Goal: Task Accomplishment & Management: Manage account settings

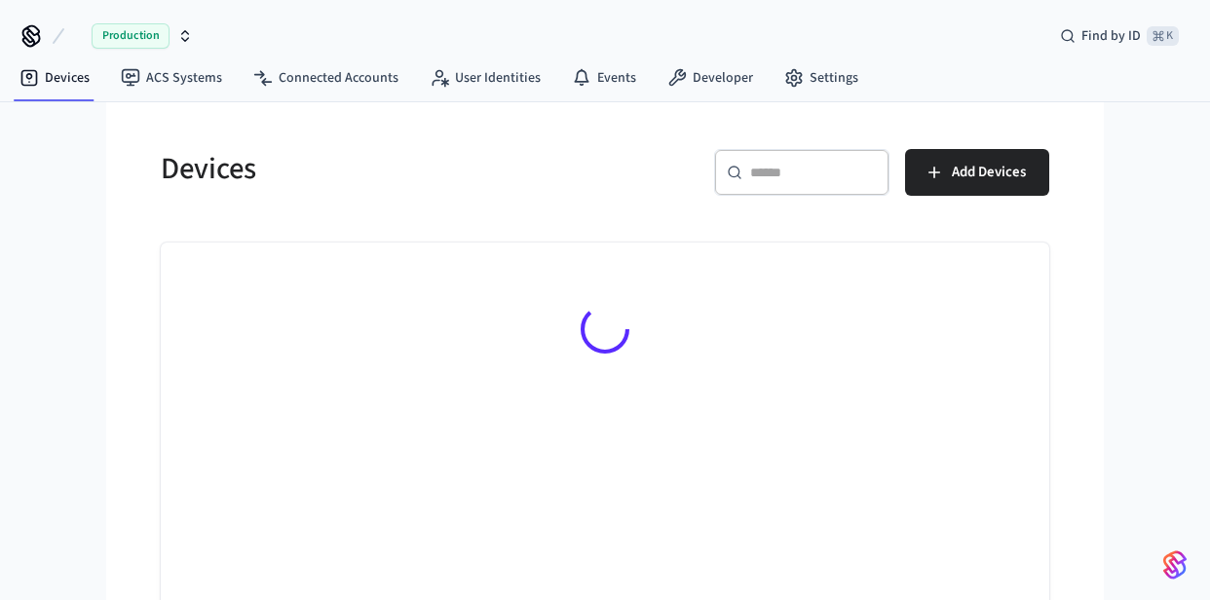
drag, startPoint x: 0, startPoint y: 0, endPoint x: 795, endPoint y: 166, distance: 812.1
click at [800, 143] on div "​ ​ Add Devices" at bounding box center [821, 169] width 456 height 86
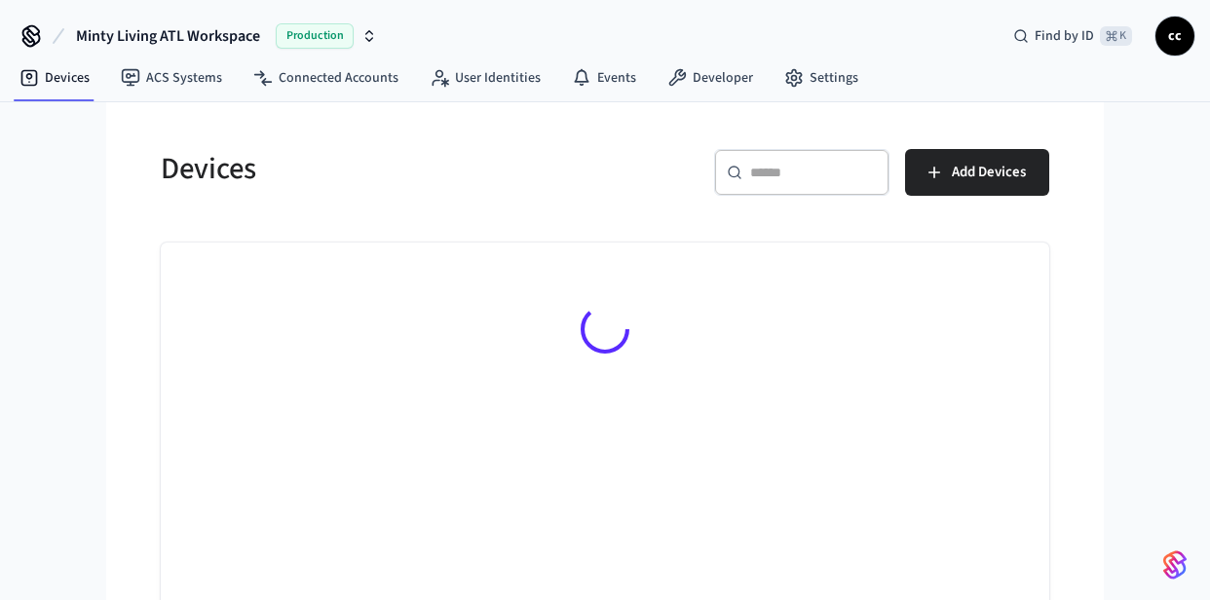
click at [787, 178] on input "text" at bounding box center [813, 172] width 127 height 19
paste input "**********"
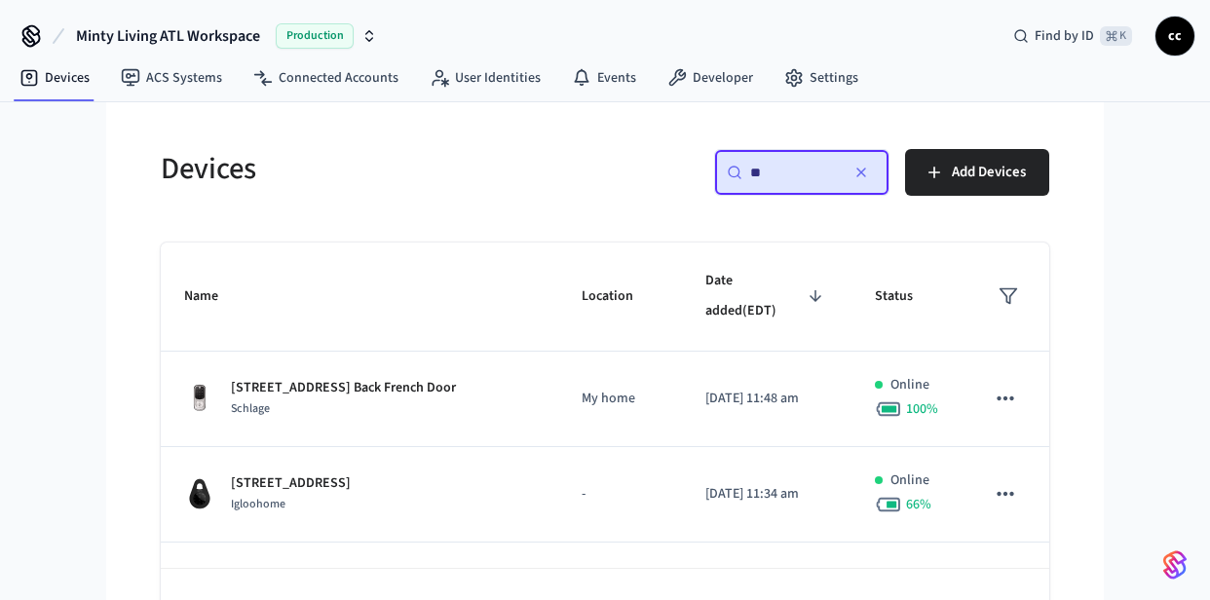
type input "*"
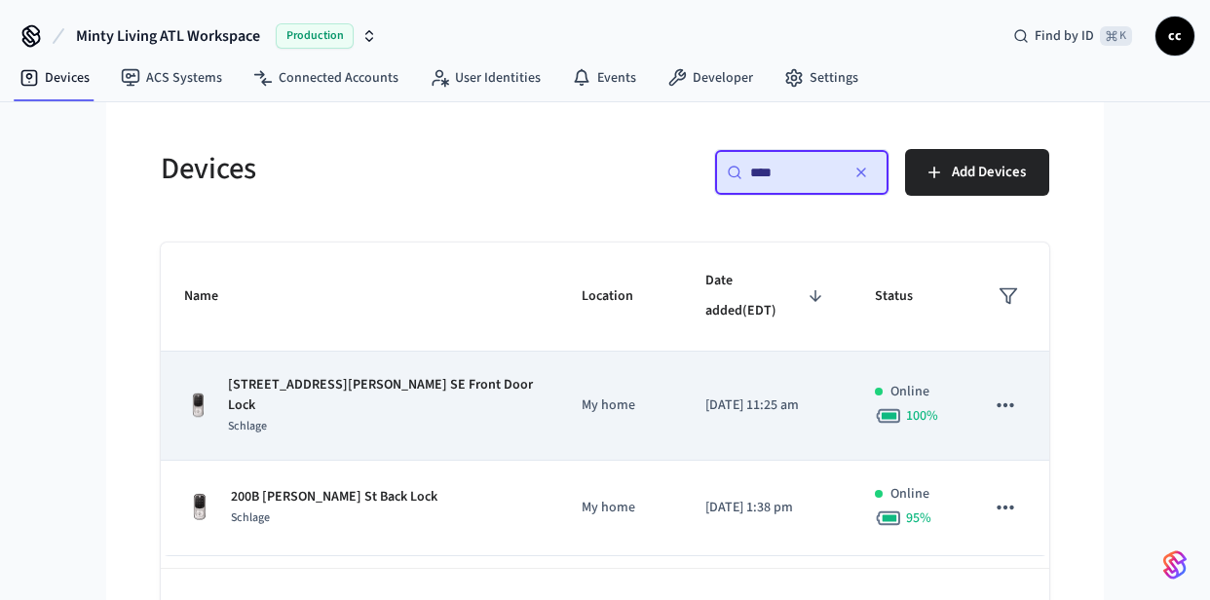
type input "****"
click at [582, 396] on p "My home" at bounding box center [620, 406] width 77 height 20
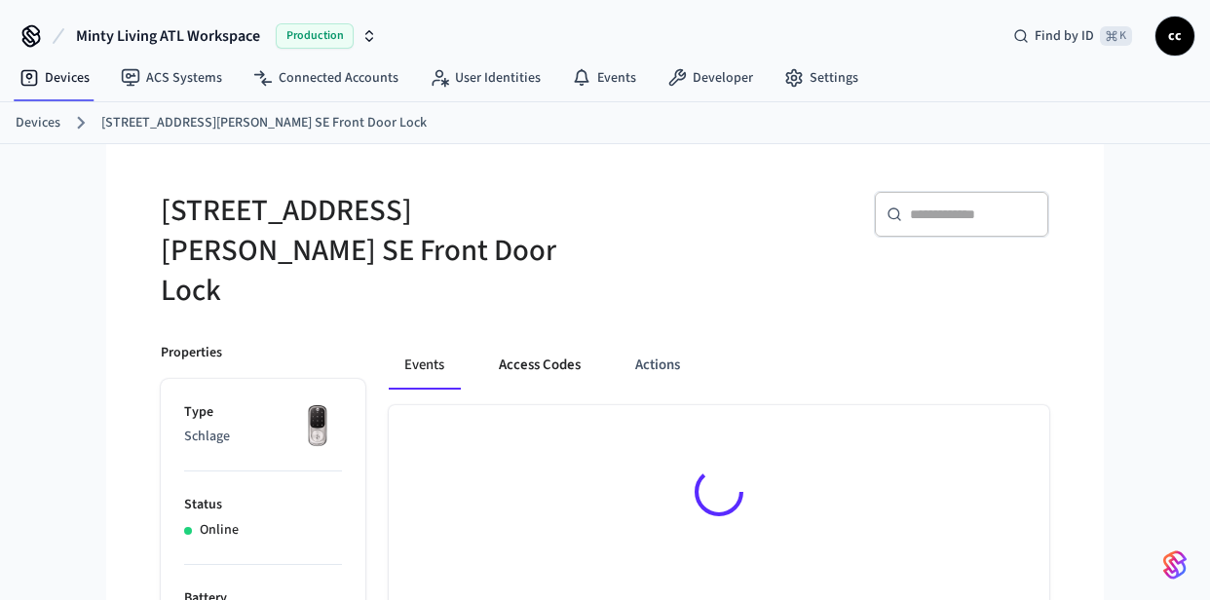
click at [533, 343] on button "Access Codes" at bounding box center [539, 366] width 113 height 47
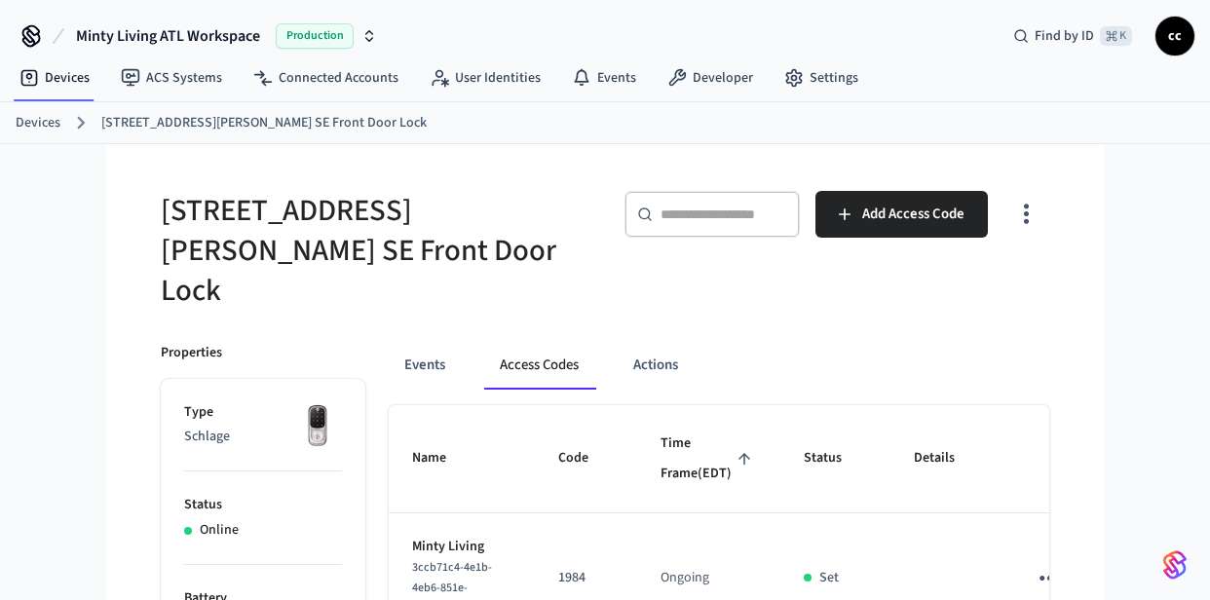
click at [663, 436] on span "Time Frame (EDT)" at bounding box center [709, 459] width 96 height 61
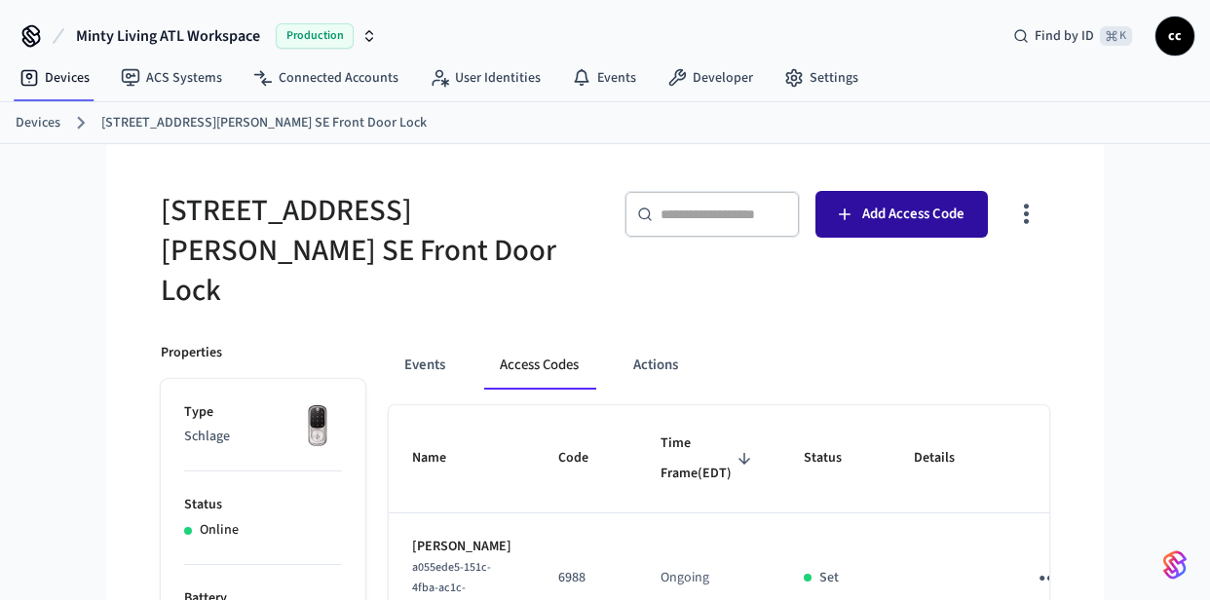
click at [854, 226] on button "Add Access Code" at bounding box center [901, 214] width 172 height 47
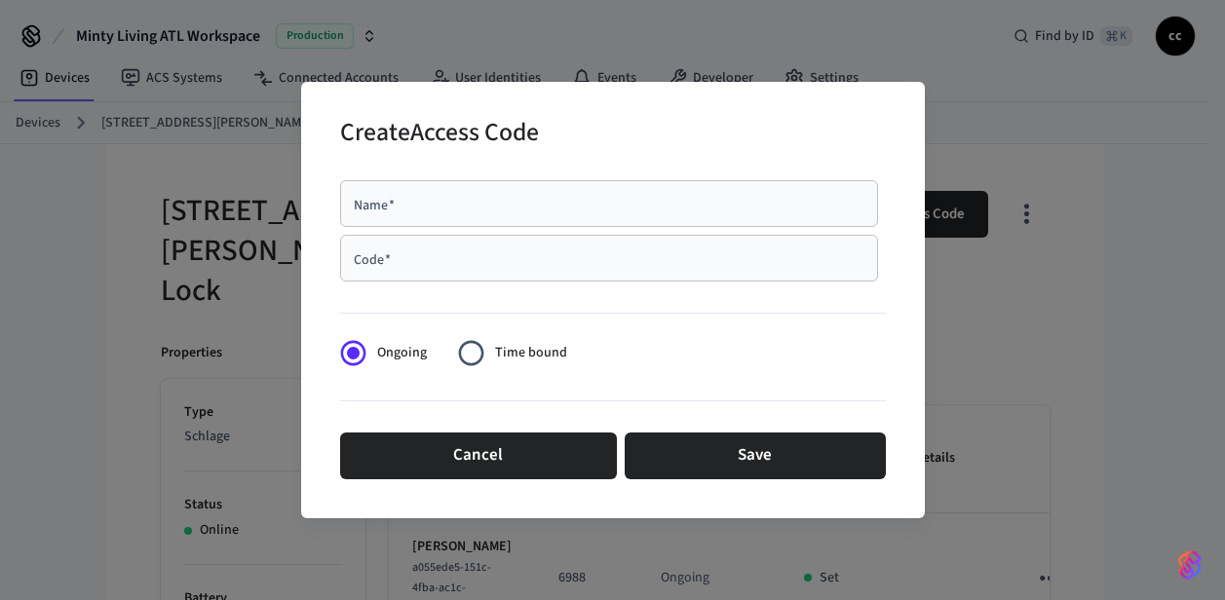
click at [398, 222] on div "Name   *" at bounding box center [609, 203] width 538 height 47
paste input "**********"
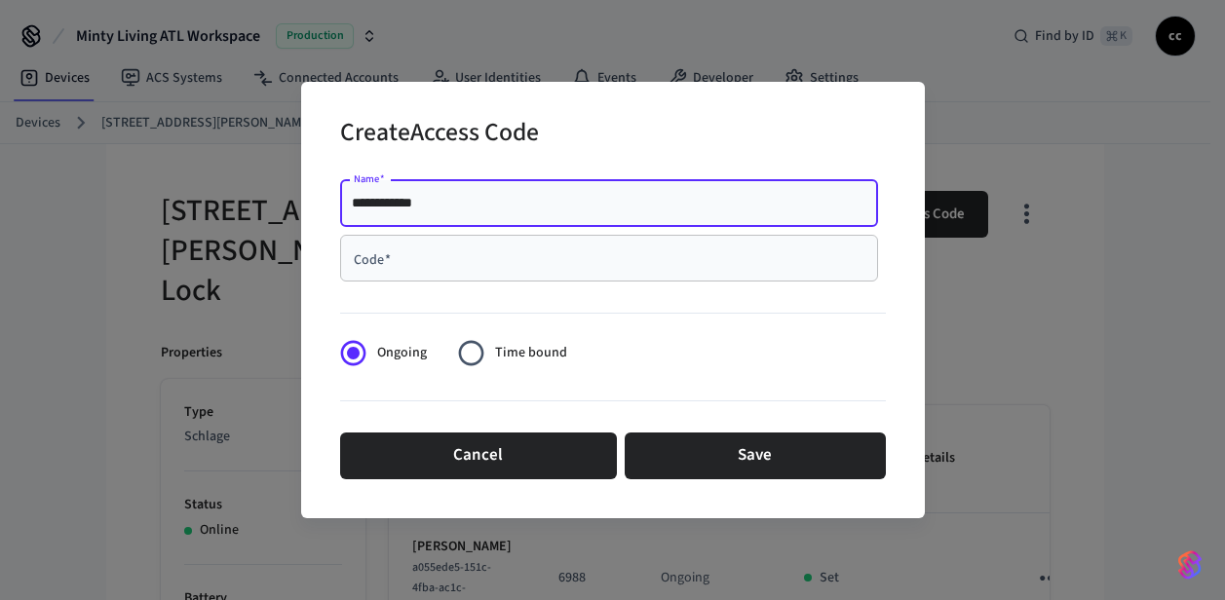
type input "**********"
click at [417, 254] on input "Code   *" at bounding box center [609, 257] width 514 height 19
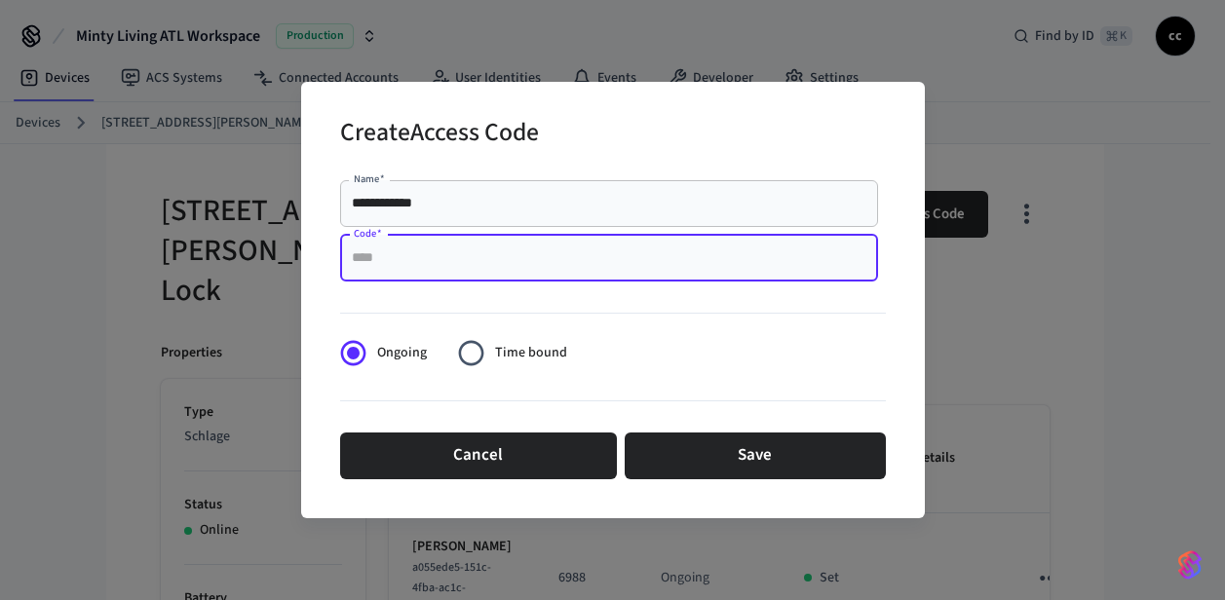
paste input "**********"
type input "**********"
paste input "****"
type input "****"
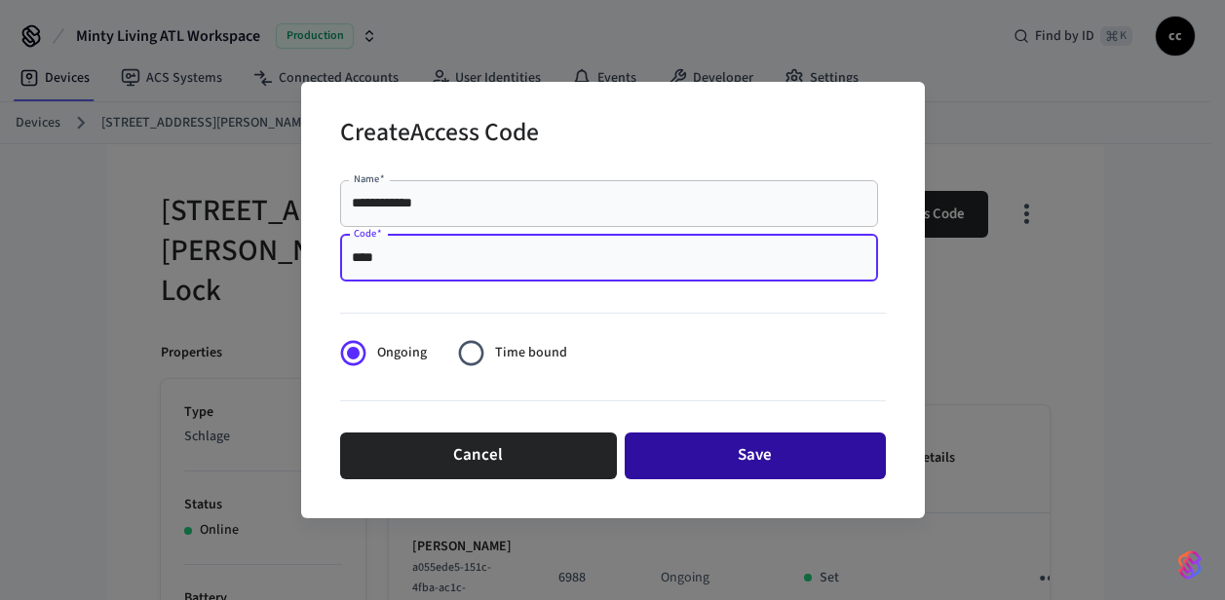
click at [769, 461] on button "Save" at bounding box center [755, 456] width 261 height 47
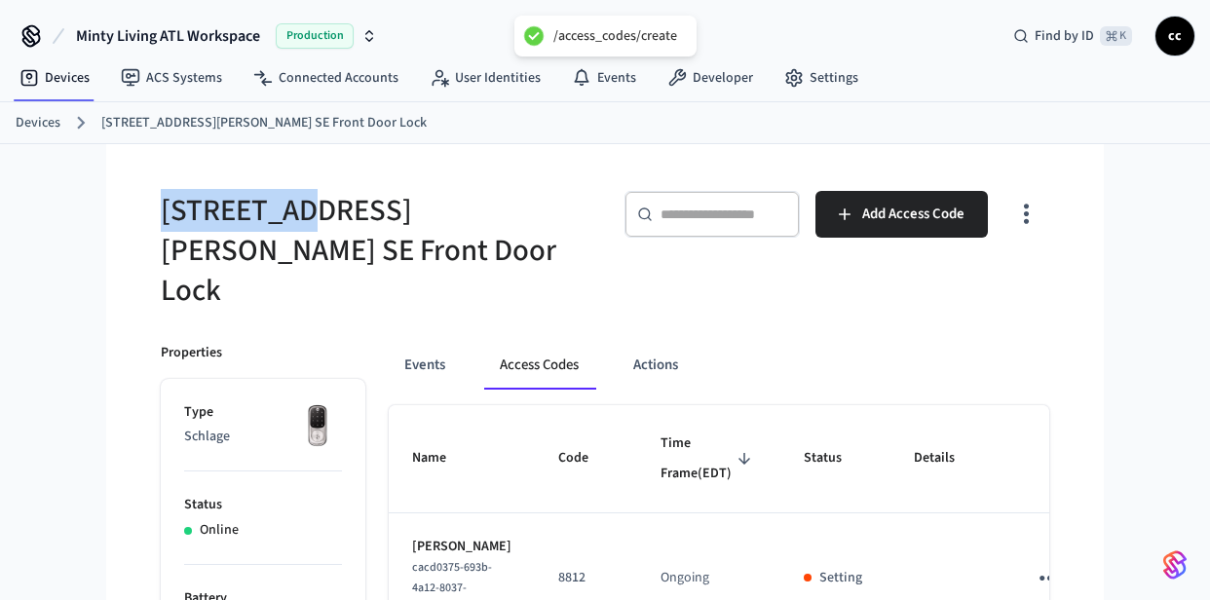
drag, startPoint x: 300, startPoint y: 202, endPoint x: 136, endPoint y: 200, distance: 163.7
click at [137, 200] on div "200B Reinhardt St SE Front Door Lock" at bounding box center [365, 239] width 456 height 143
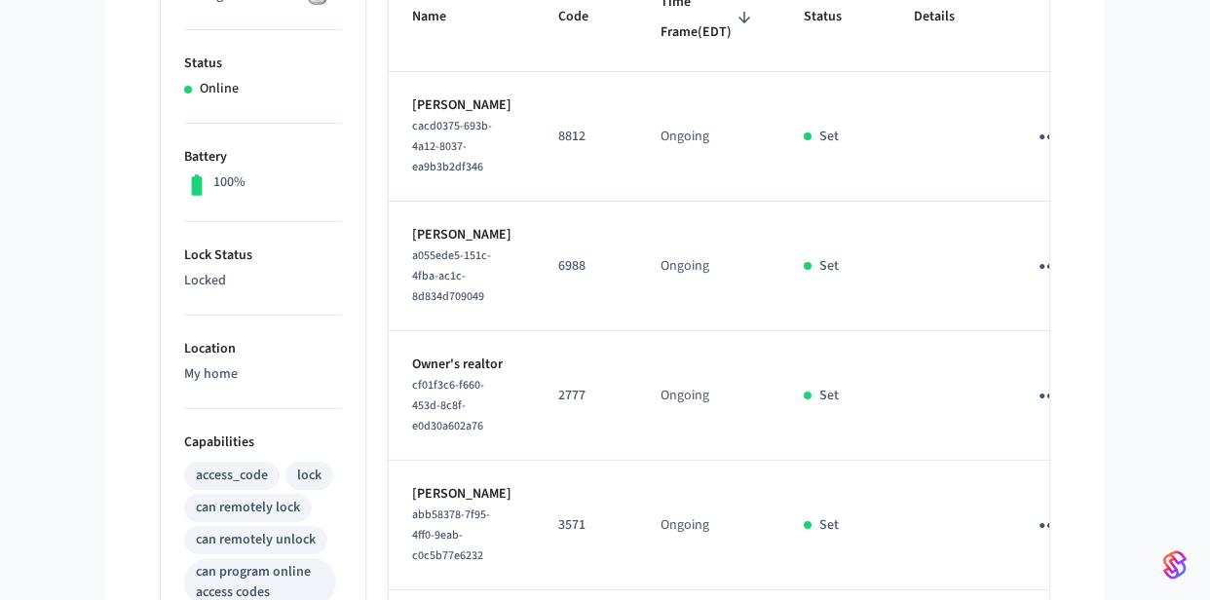
scroll to position [824, 0]
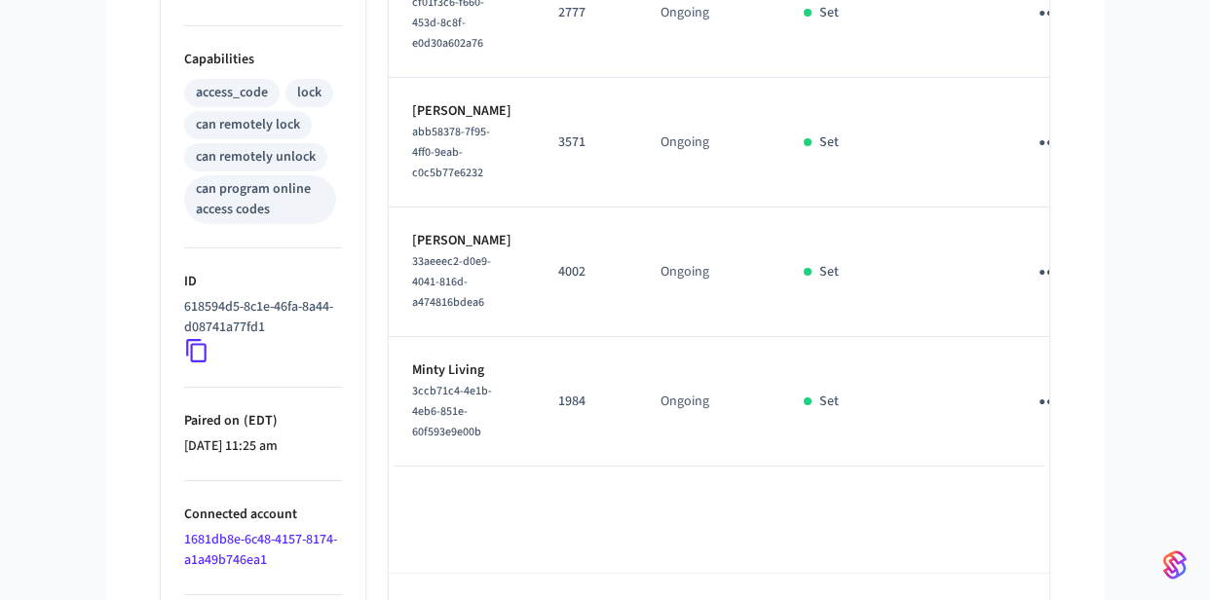
click at [1035, 287] on icon "sticky table" at bounding box center [1050, 272] width 30 height 30
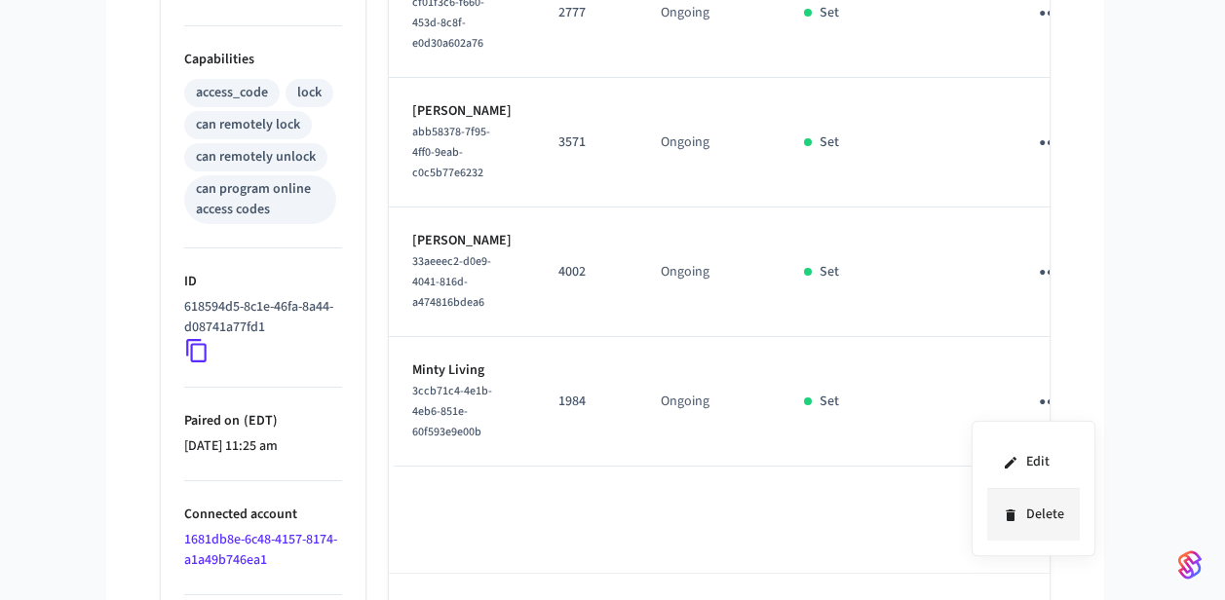
click at [1018, 512] on li "Delete" at bounding box center [1033, 515] width 93 height 52
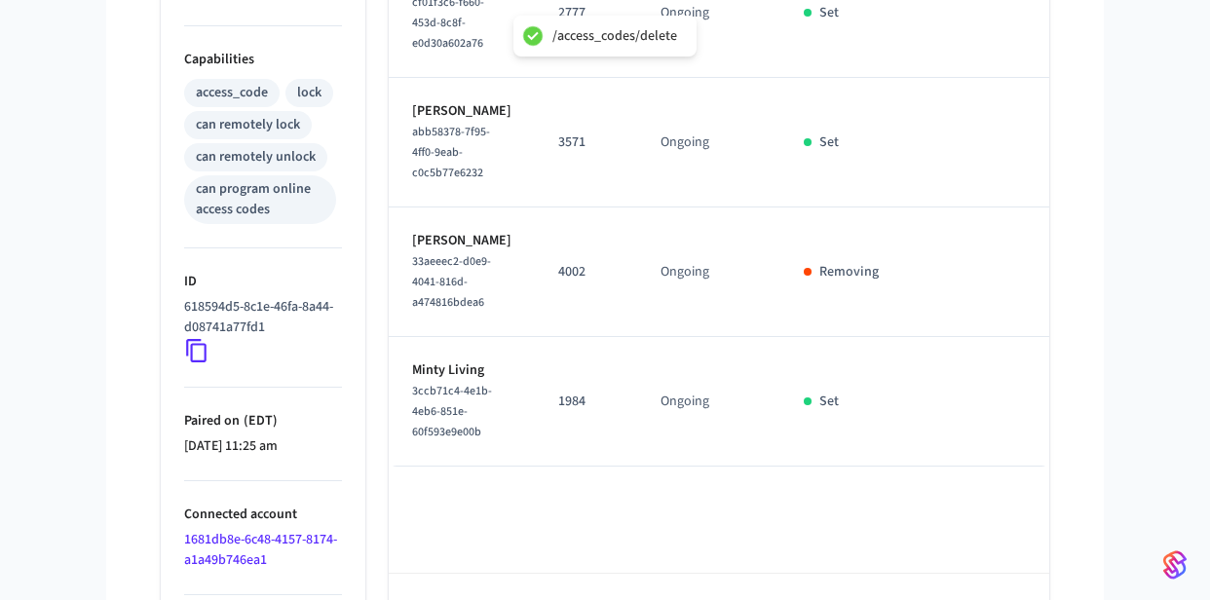
click at [1046, 158] on icon "sticky table" at bounding box center [1061, 143] width 30 height 30
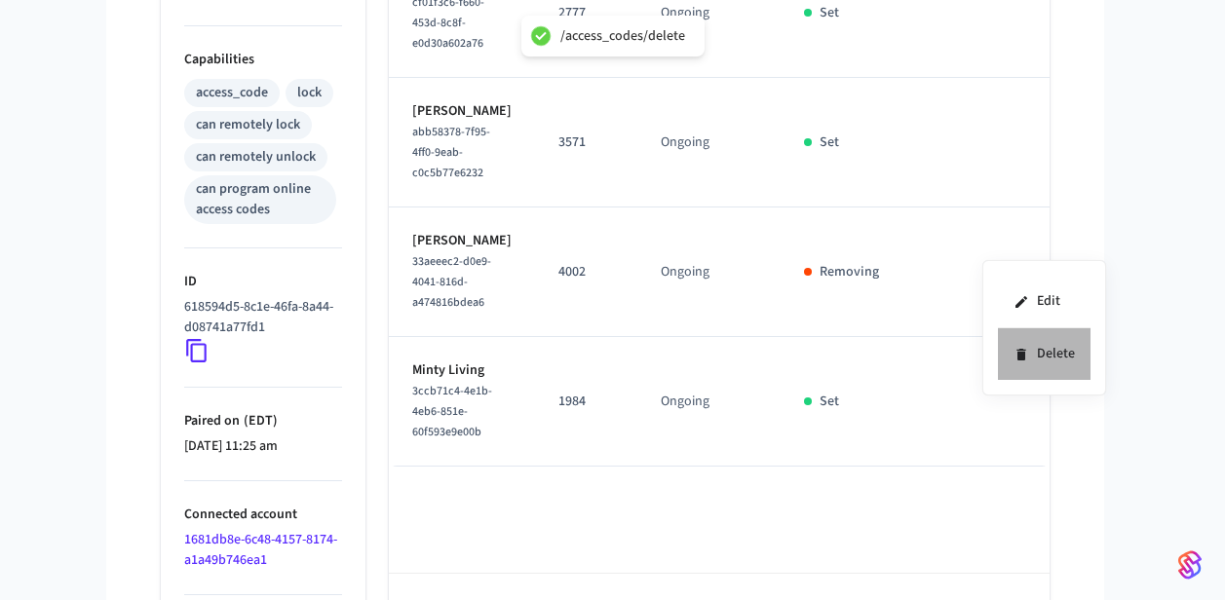
click at [1035, 366] on li "Delete" at bounding box center [1044, 354] width 93 height 52
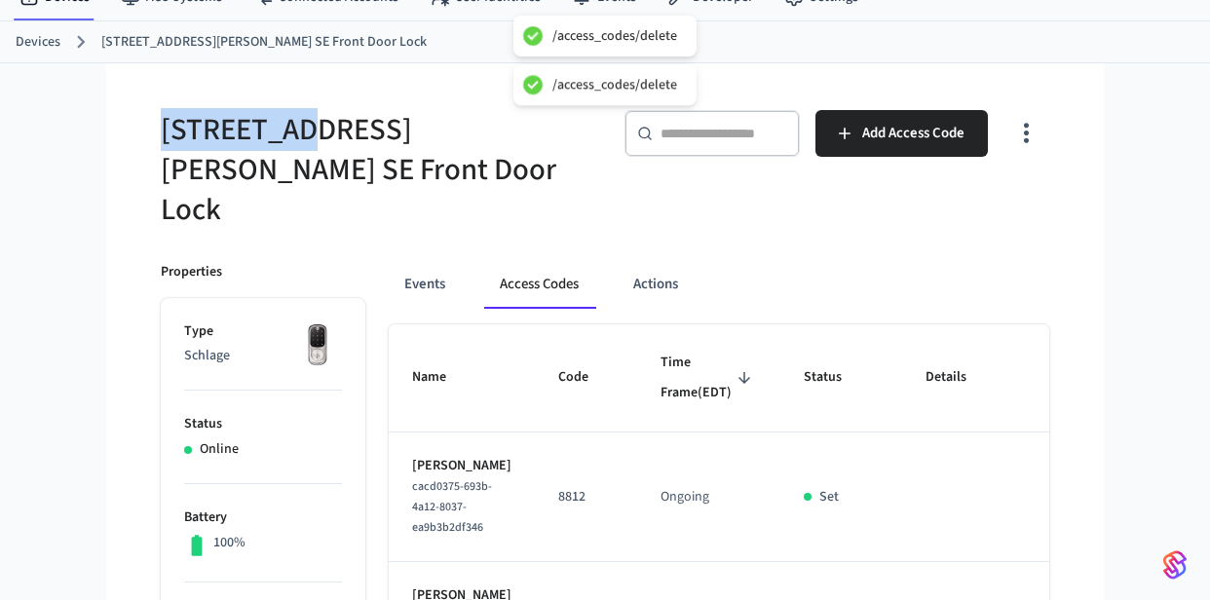
scroll to position [0, 0]
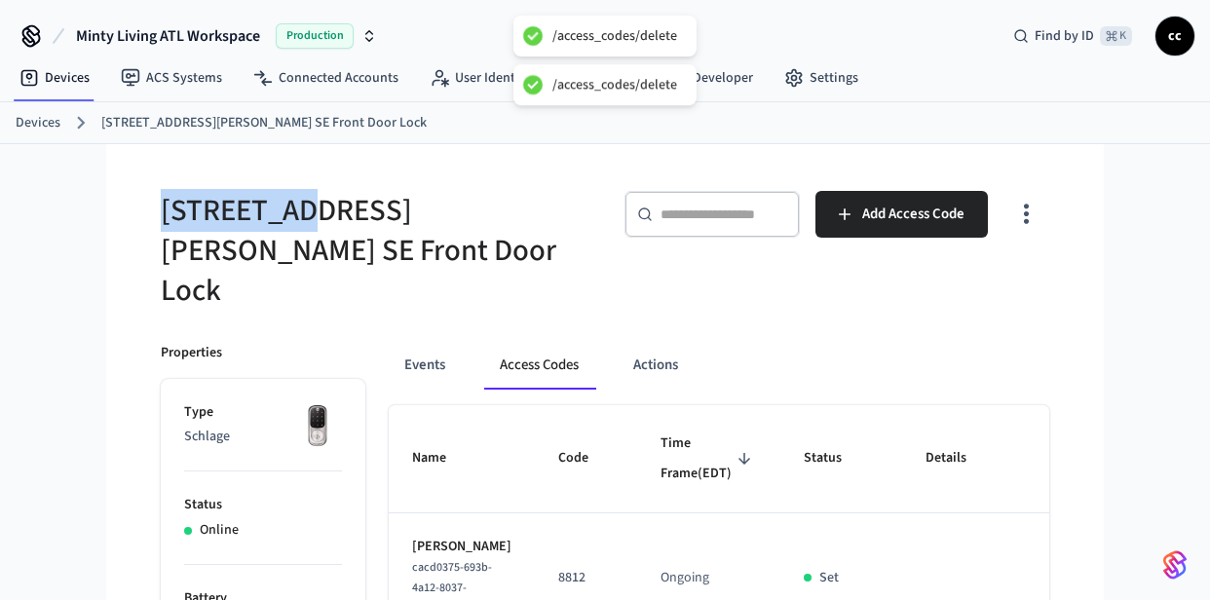
copy h5 "200B Reinh"
click at [64, 69] on link "Devices" at bounding box center [54, 77] width 101 height 35
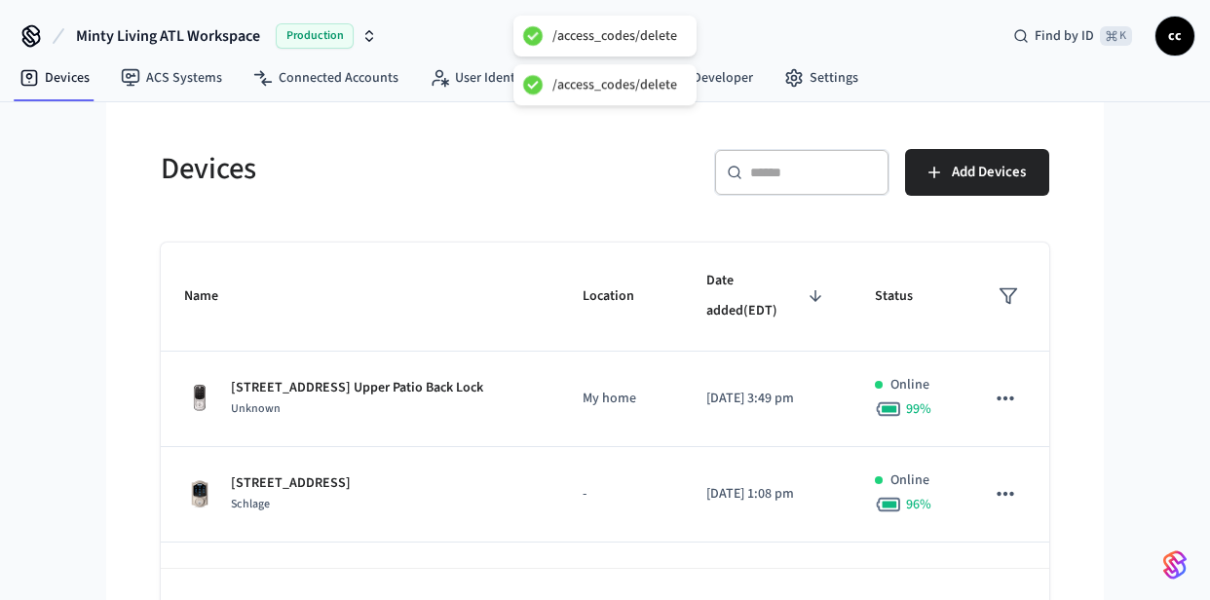
click at [764, 177] on input "text" at bounding box center [813, 172] width 127 height 19
paste input "**********"
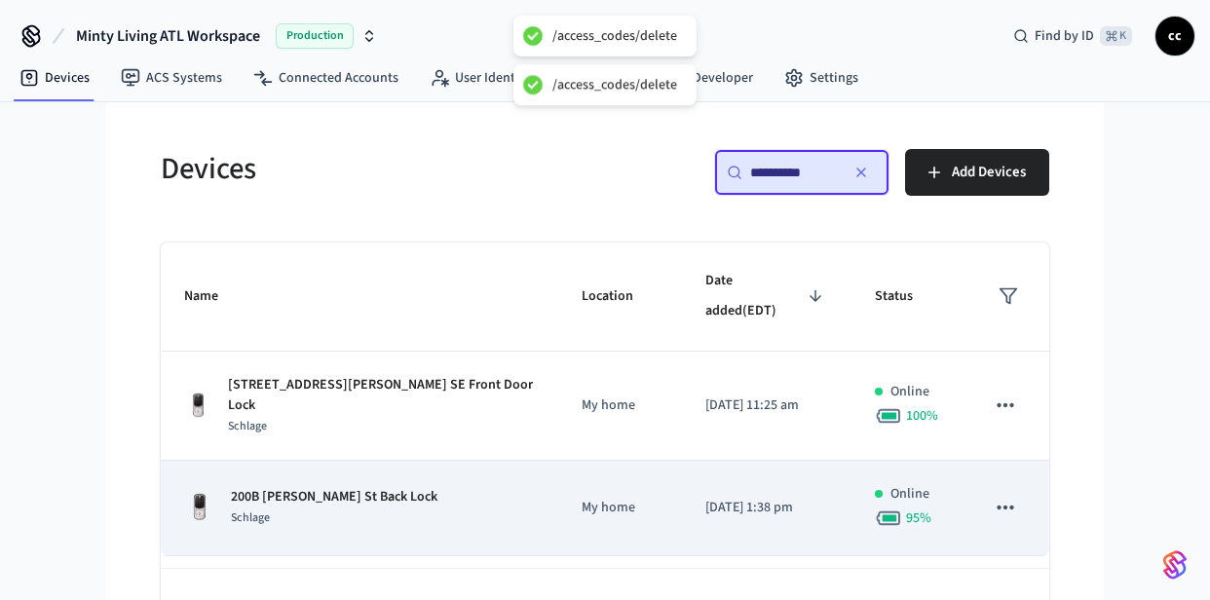
type input "**********"
click at [702, 461] on td "[DATE] 1:38 pm" at bounding box center [767, 508] width 170 height 95
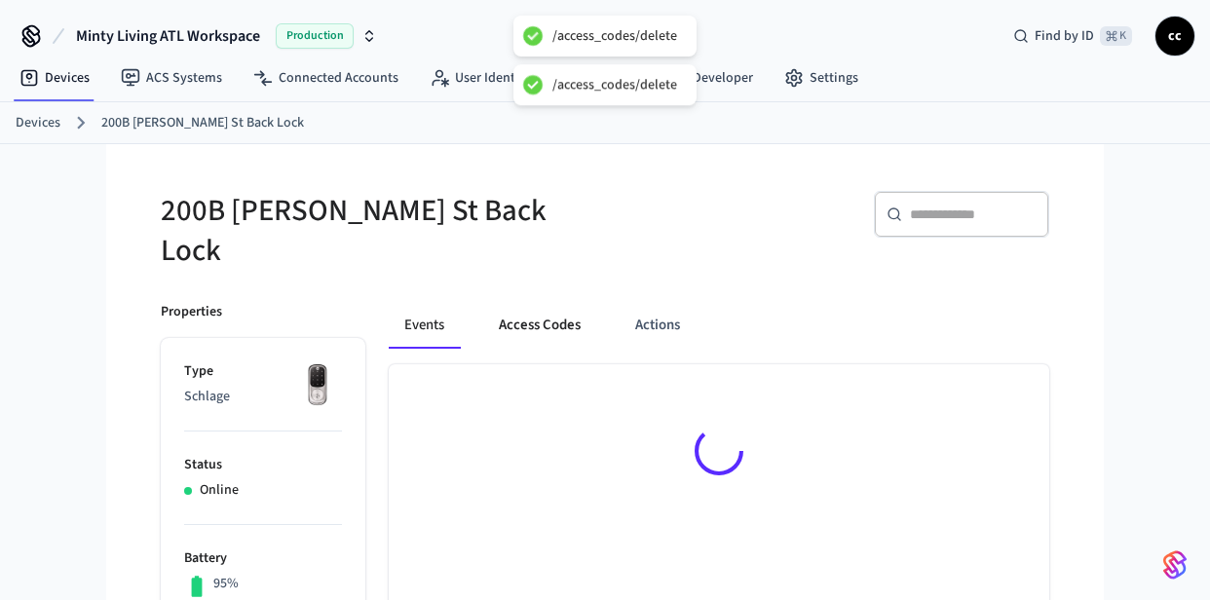
click at [508, 312] on button "Access Codes" at bounding box center [539, 325] width 113 height 47
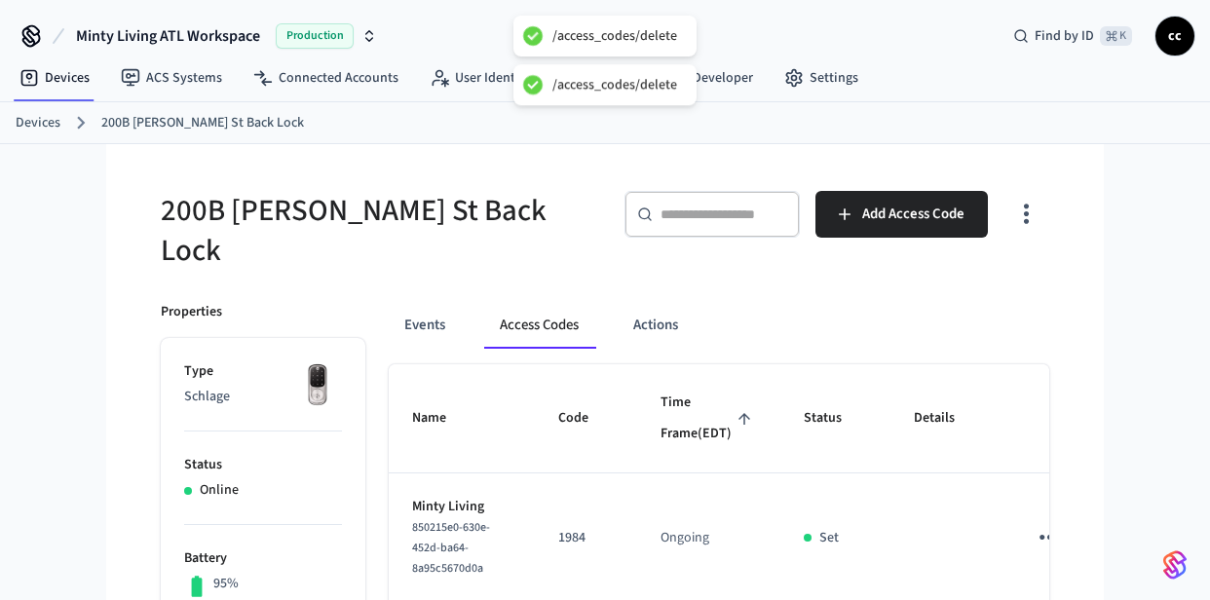
click at [669, 401] on span "Time Frame (EDT)" at bounding box center [709, 418] width 96 height 61
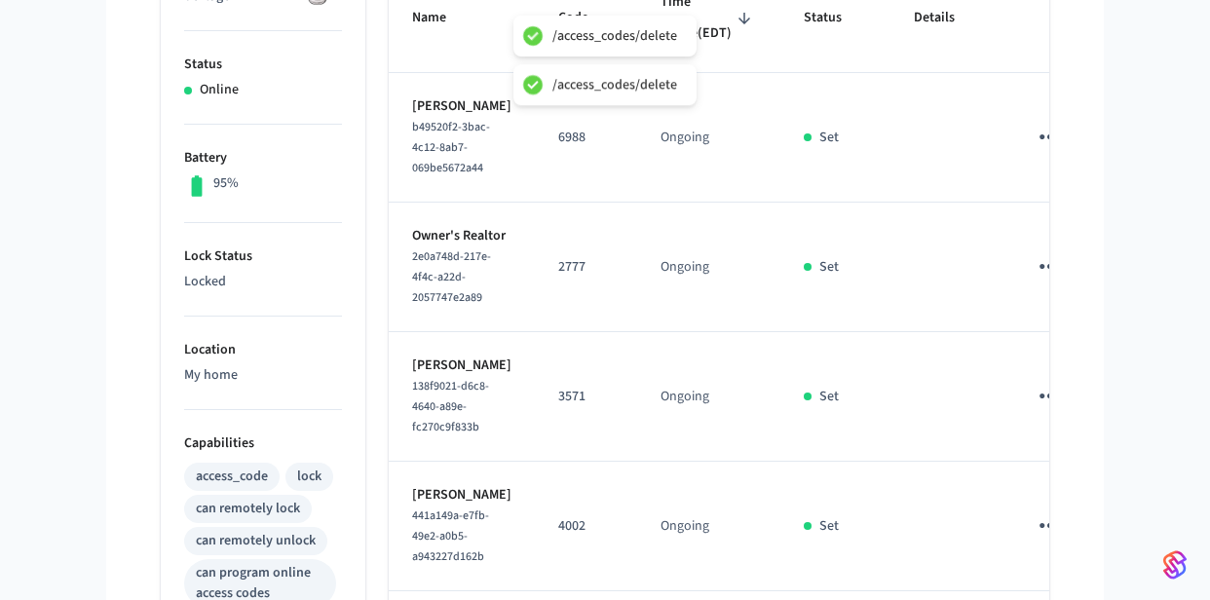
scroll to position [421, 0]
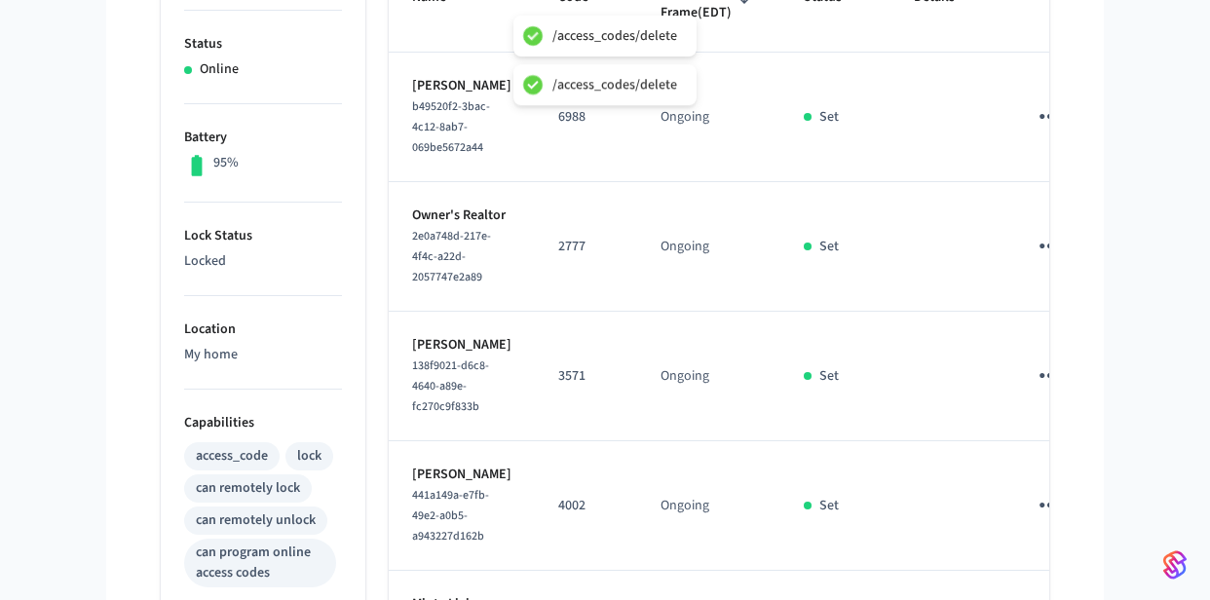
click at [1035, 391] on icon "sticky table" at bounding box center [1050, 375] width 30 height 30
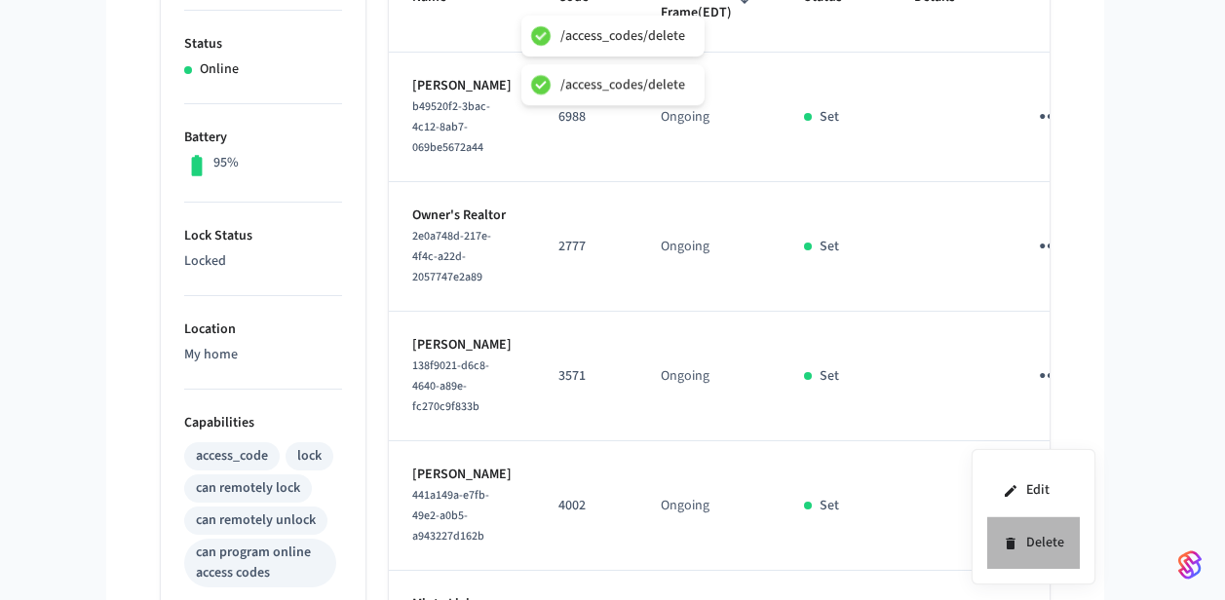
click at [1047, 539] on li "Delete" at bounding box center [1033, 543] width 93 height 52
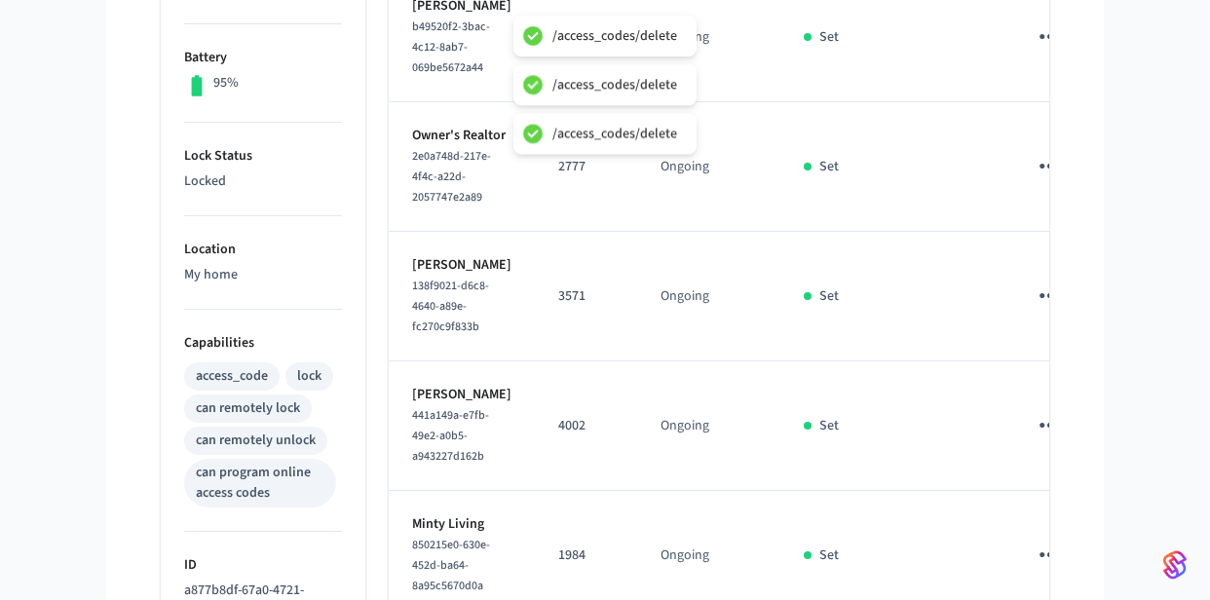
scroll to position [569, 0]
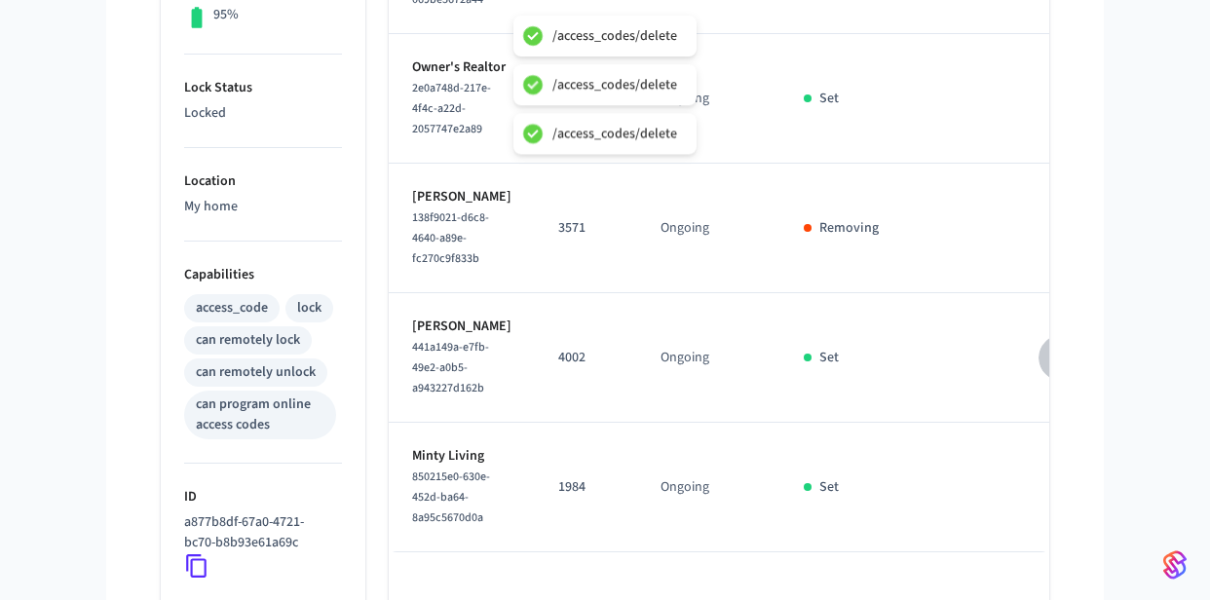
click at [1046, 372] on icon "sticky table" at bounding box center [1061, 357] width 30 height 30
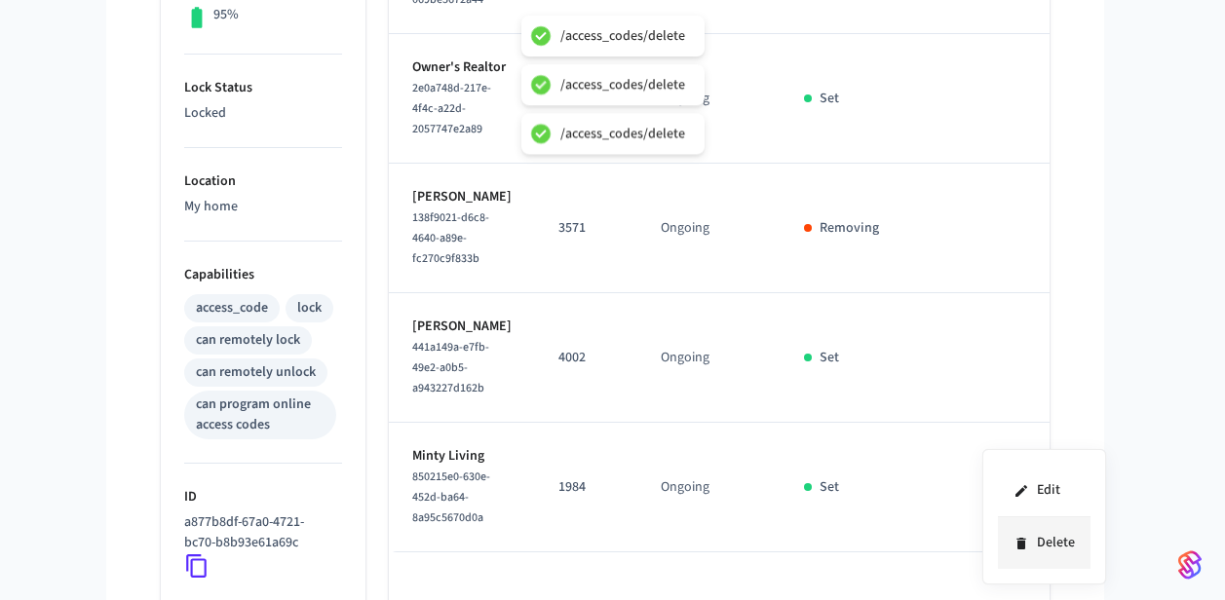
click at [1028, 548] on icon at bounding box center [1021, 544] width 16 height 16
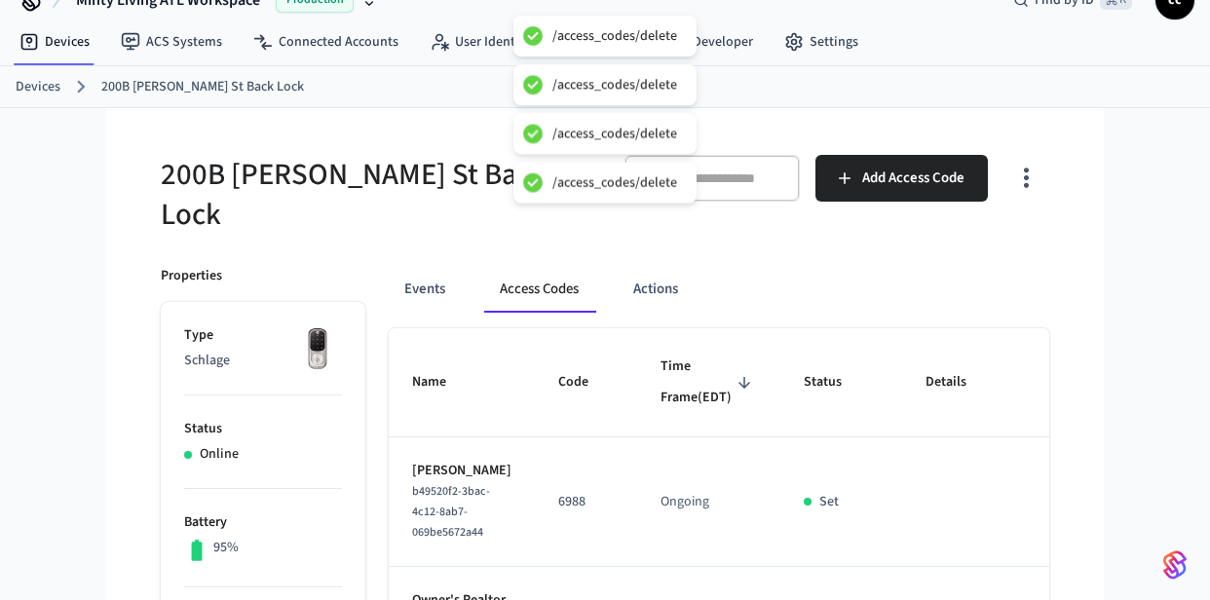
scroll to position [0, 0]
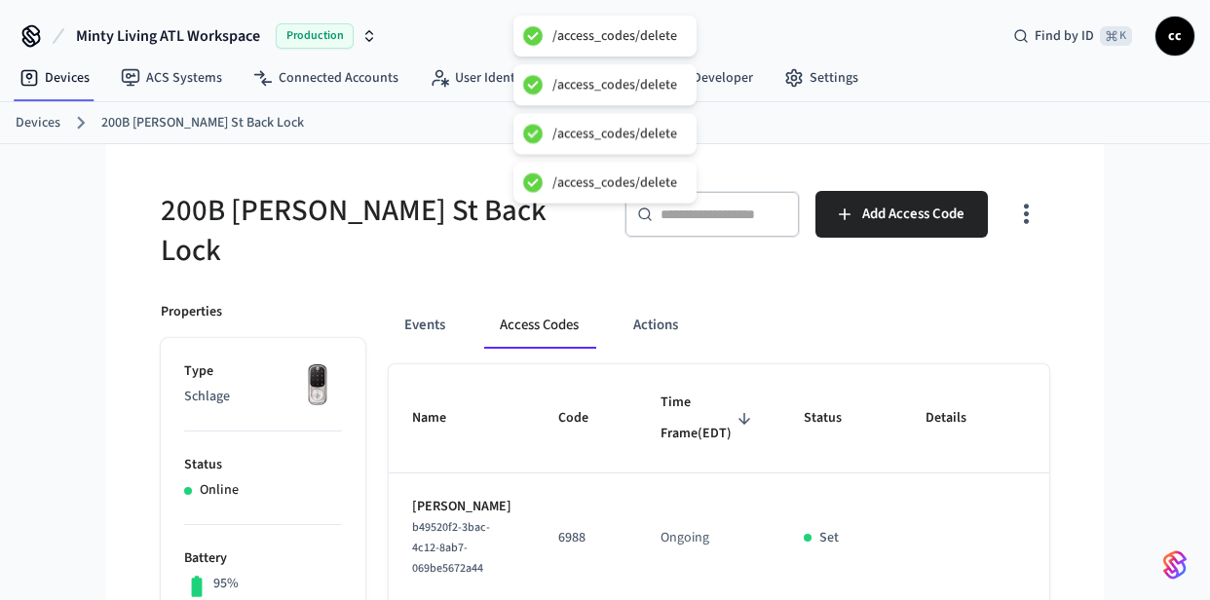
click at [204, 179] on div "200B [PERSON_NAME] St Back Lock" at bounding box center [365, 219] width 456 height 103
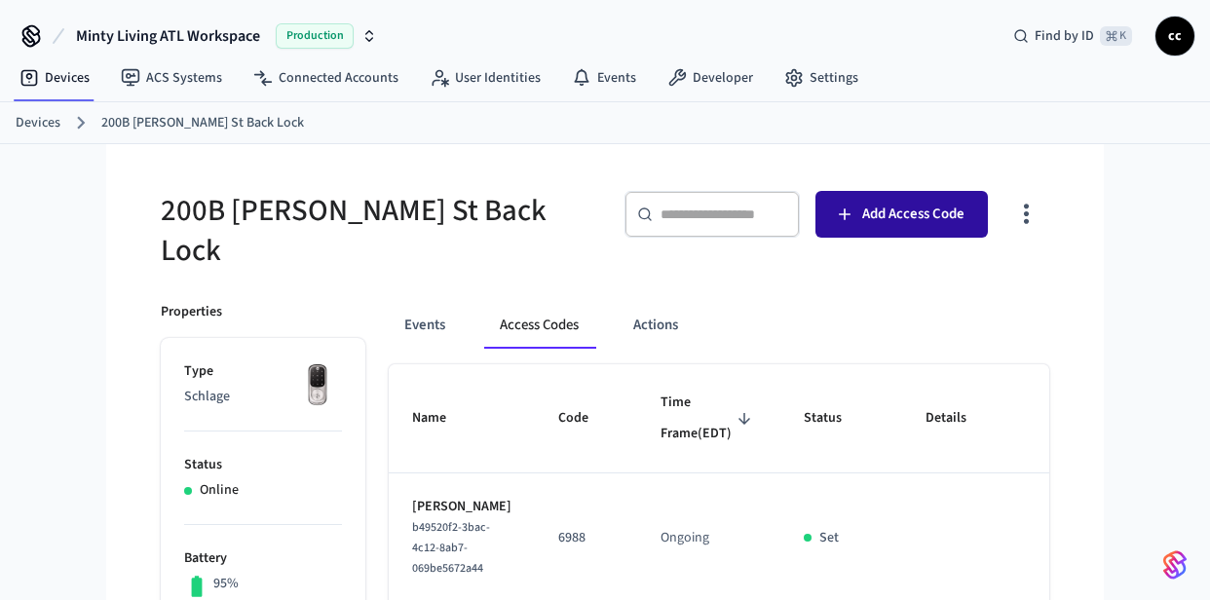
click at [859, 211] on button "Add Access Code" at bounding box center [901, 214] width 172 height 47
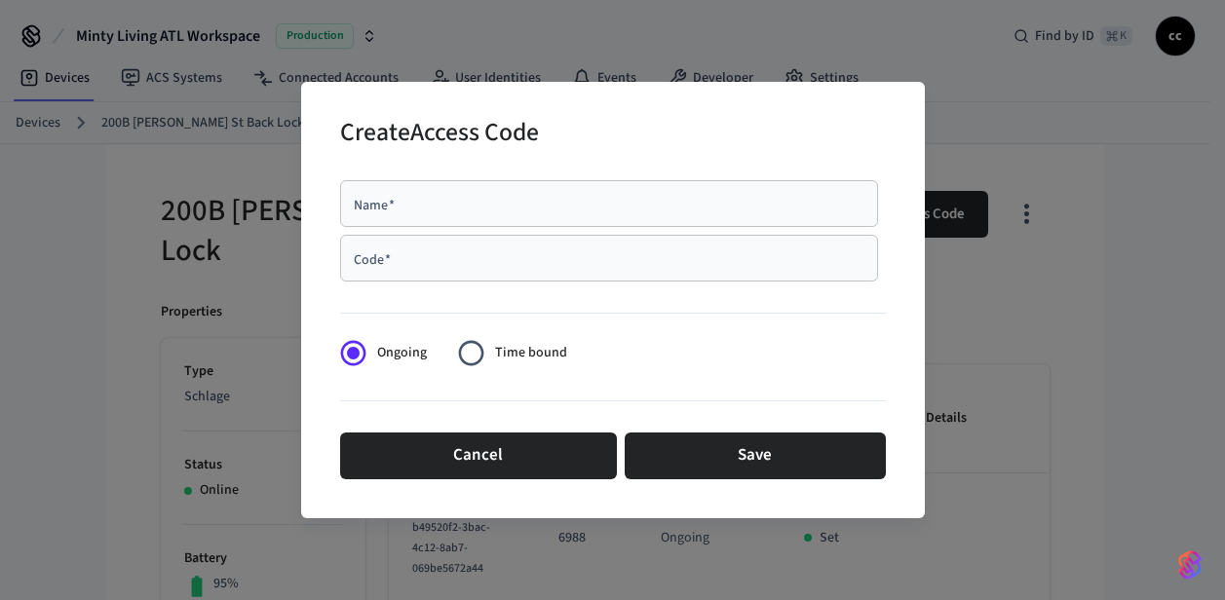
click at [511, 221] on div "Name   *" at bounding box center [609, 203] width 538 height 47
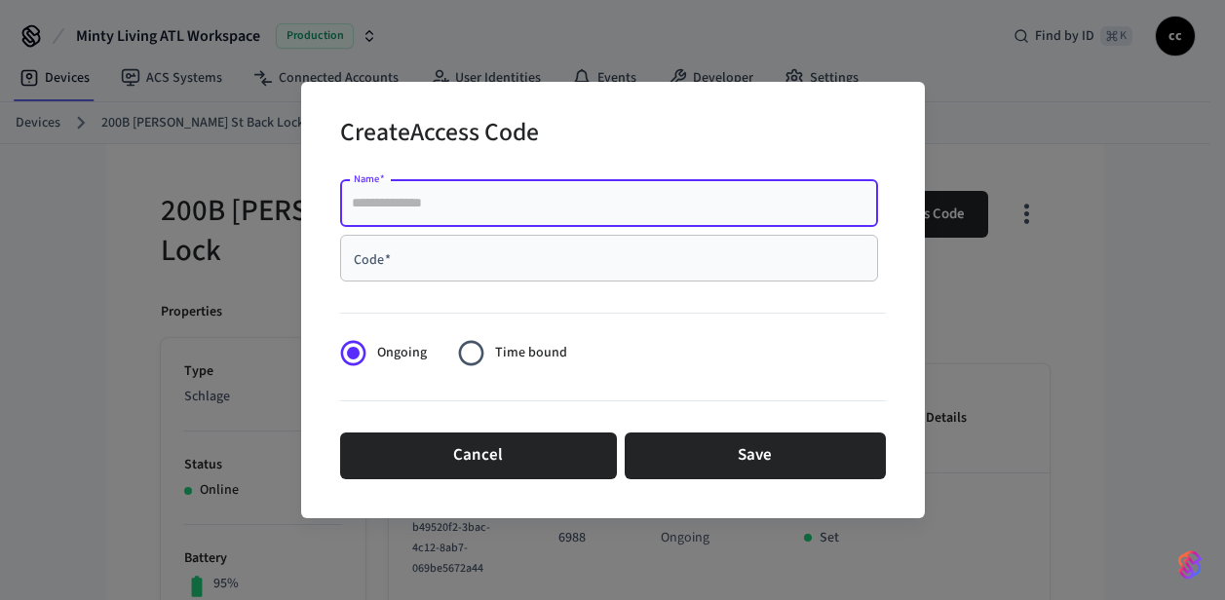
paste input "**********"
type input "**********"
click at [483, 279] on div "Code   *" at bounding box center [609, 258] width 538 height 47
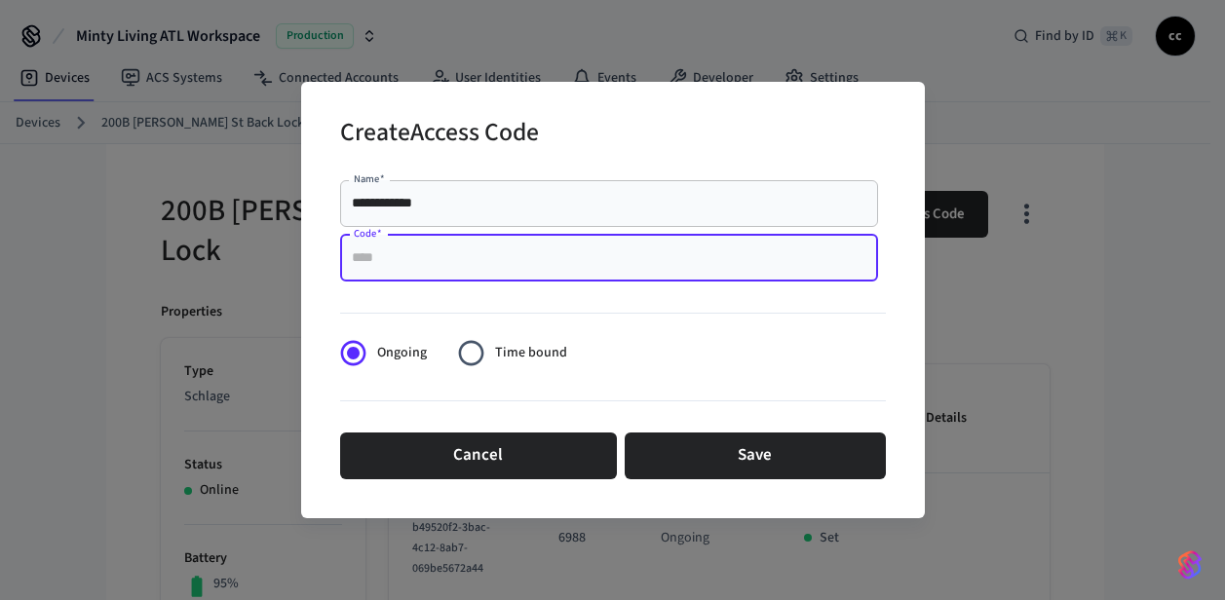
paste input "****"
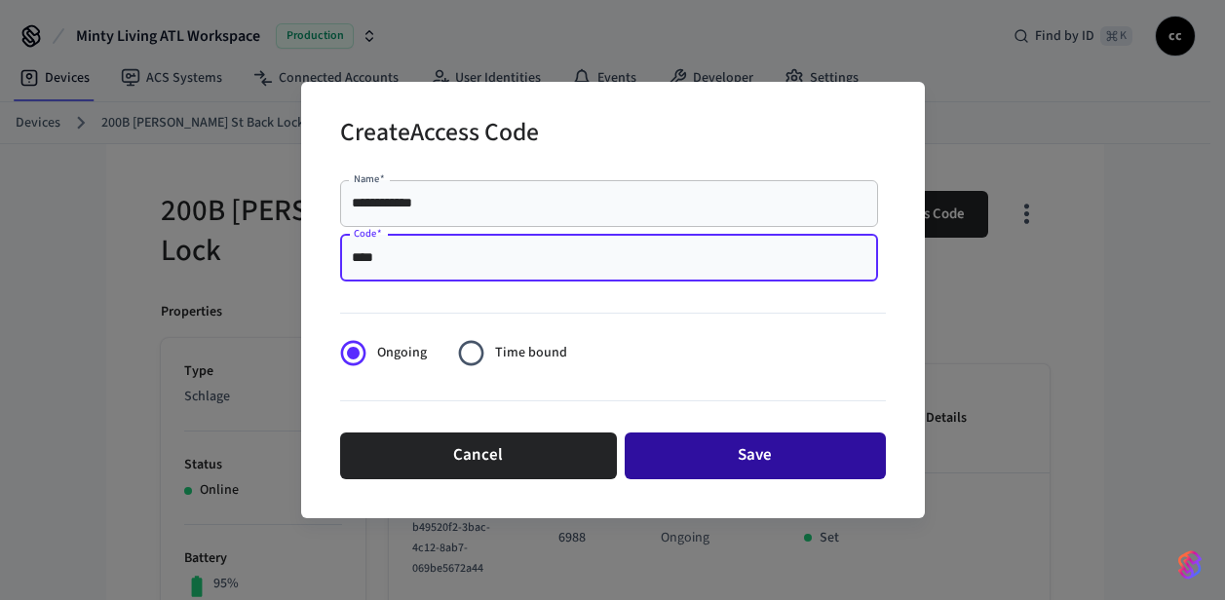
type input "****"
click at [692, 462] on button "Save" at bounding box center [755, 456] width 261 height 47
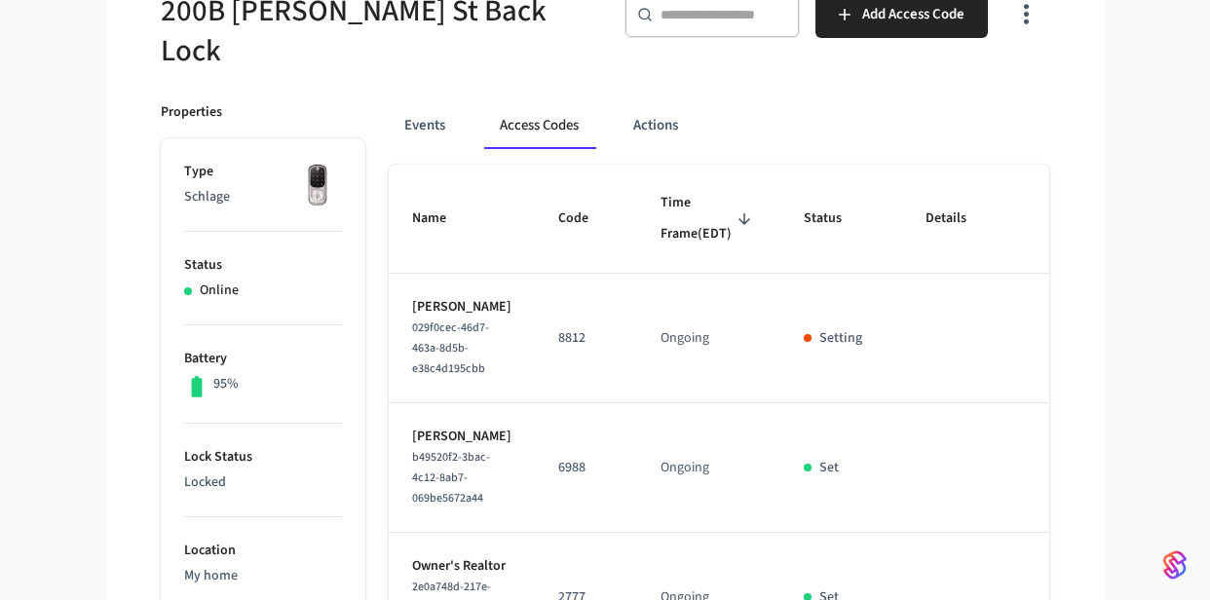
scroll to position [278, 0]
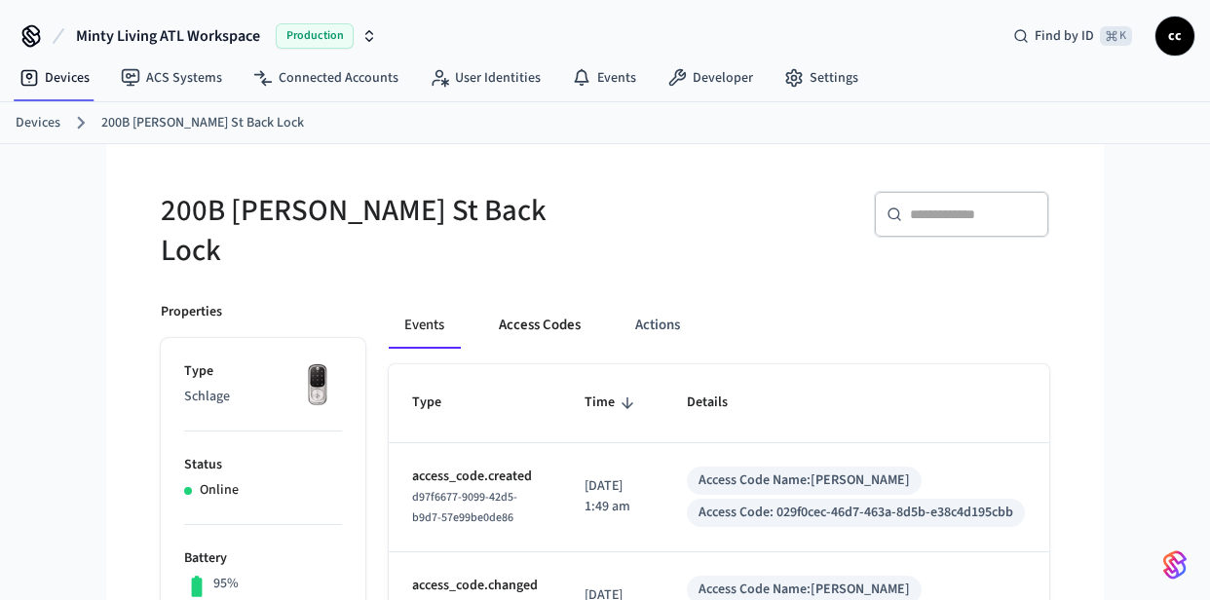
click at [507, 307] on button "Access Codes" at bounding box center [539, 325] width 113 height 47
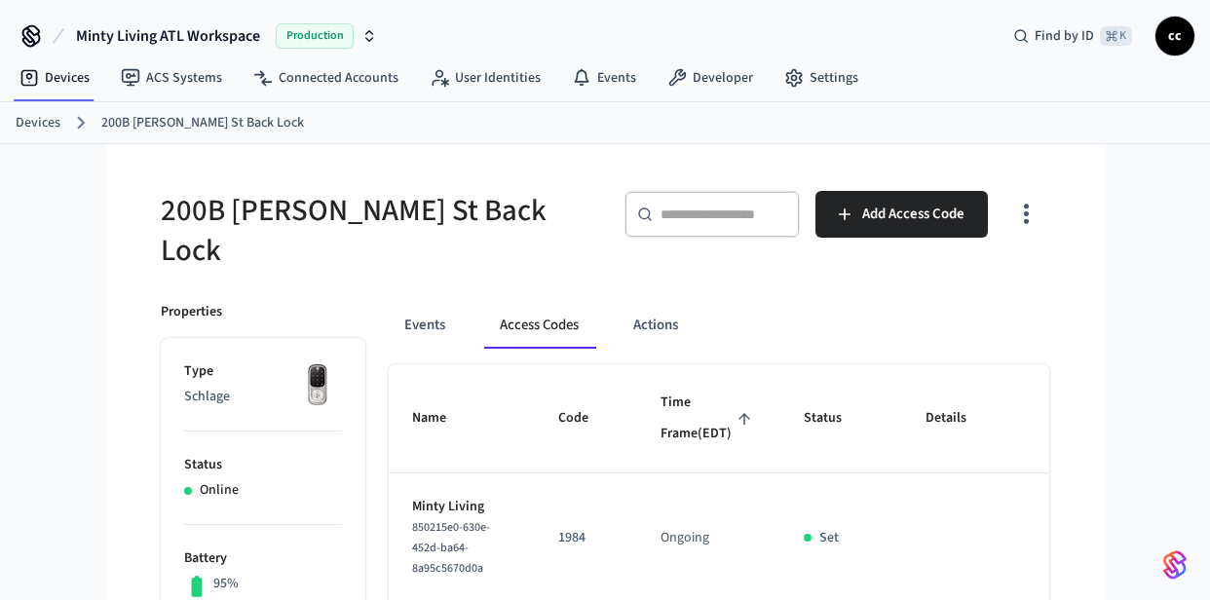
click at [661, 418] on span "Time Frame (EDT)" at bounding box center [709, 418] width 96 height 61
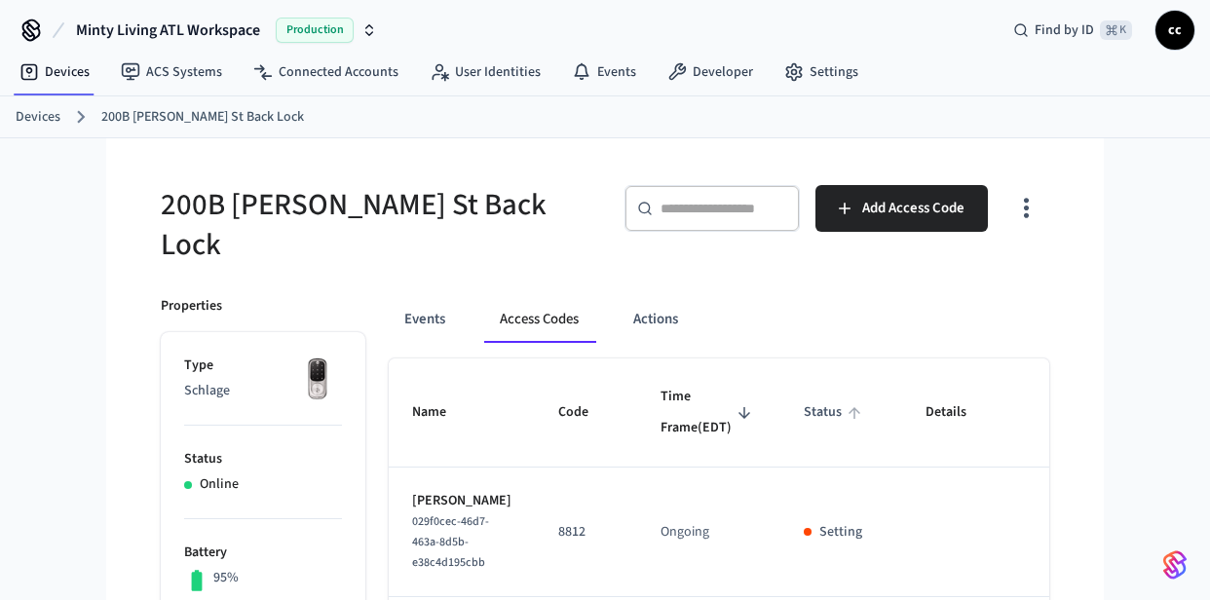
scroll to position [134, 0]
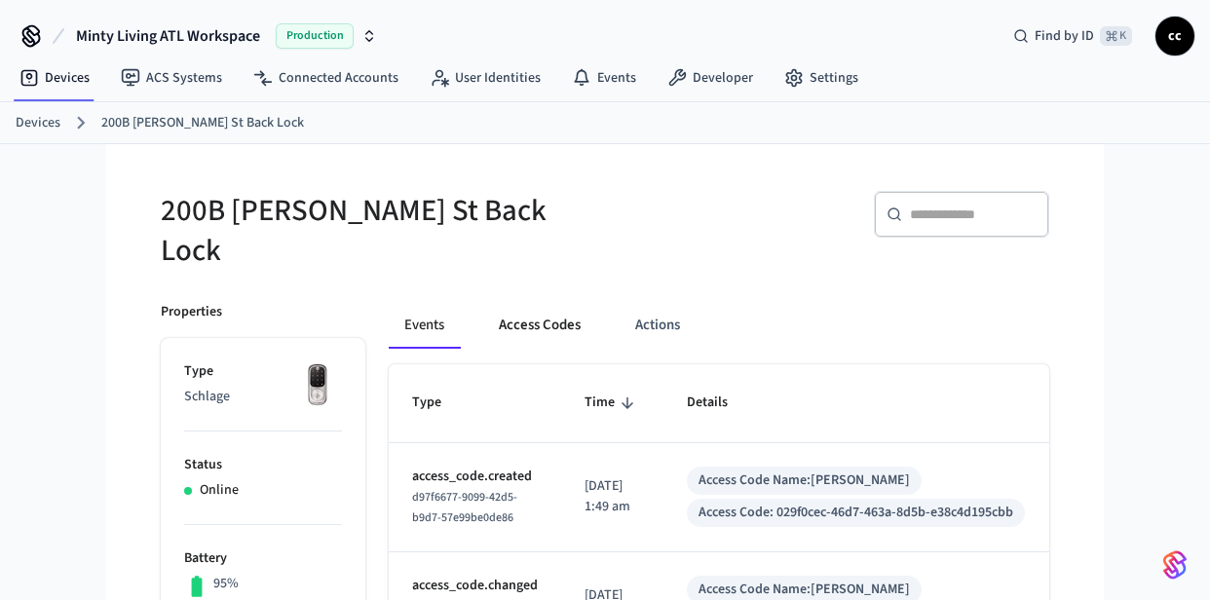
click at [556, 314] on button "Access Codes" at bounding box center [539, 325] width 113 height 47
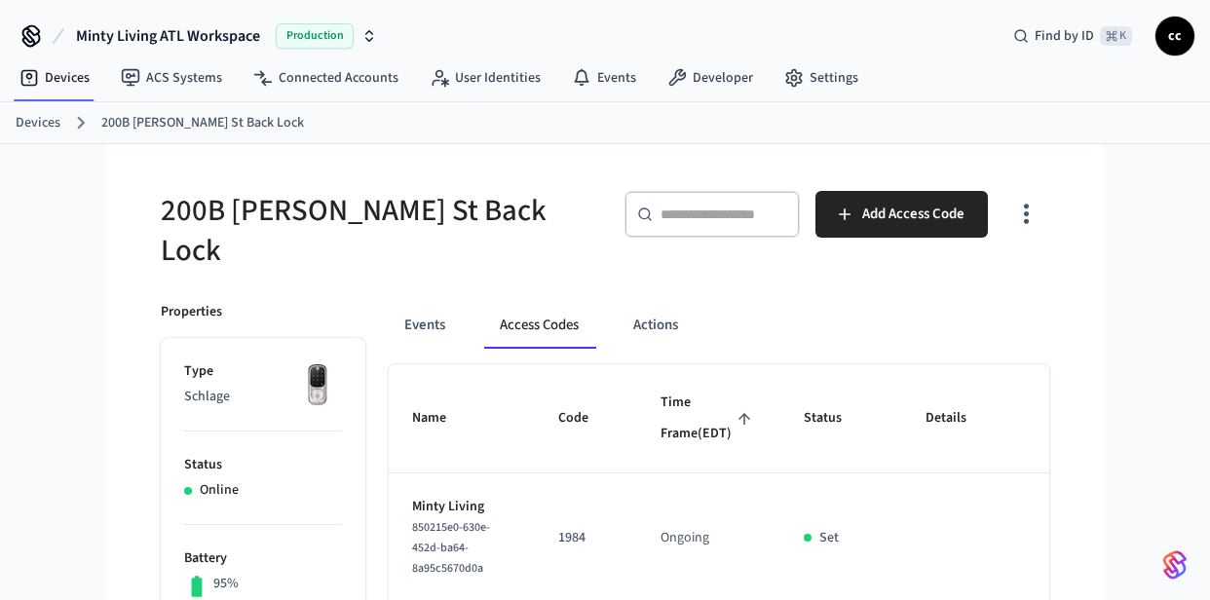
click at [661, 414] on span "Time Frame (EDT)" at bounding box center [709, 418] width 96 height 61
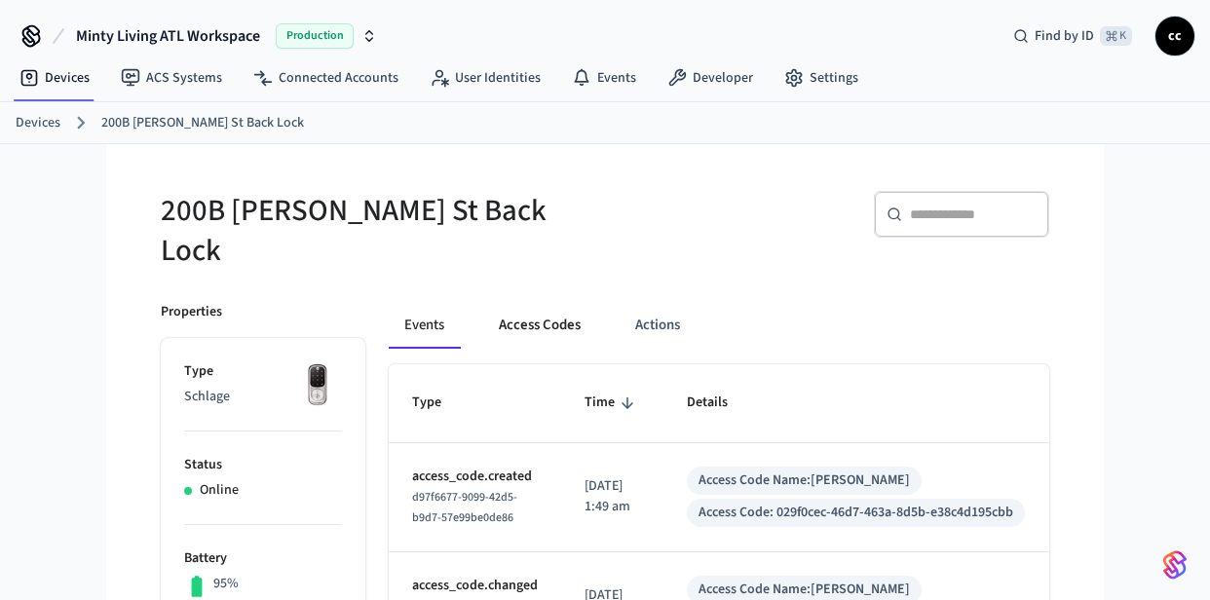
click at [533, 313] on button "Access Codes" at bounding box center [539, 325] width 113 height 47
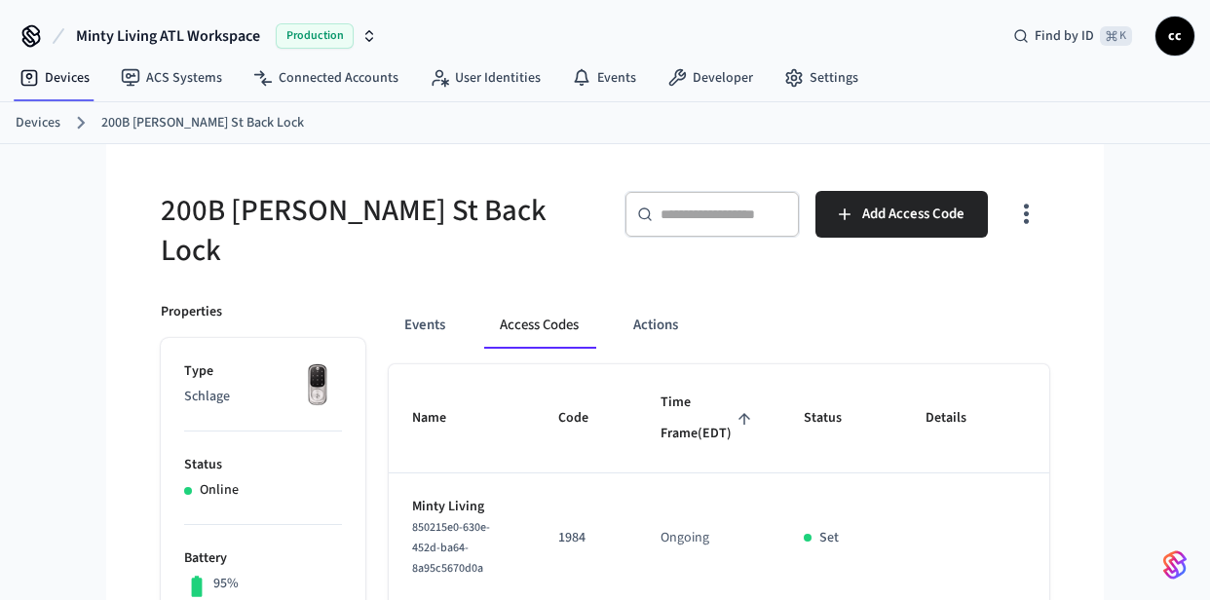
click at [664, 409] on span "Time Frame (EDT)" at bounding box center [709, 418] width 96 height 61
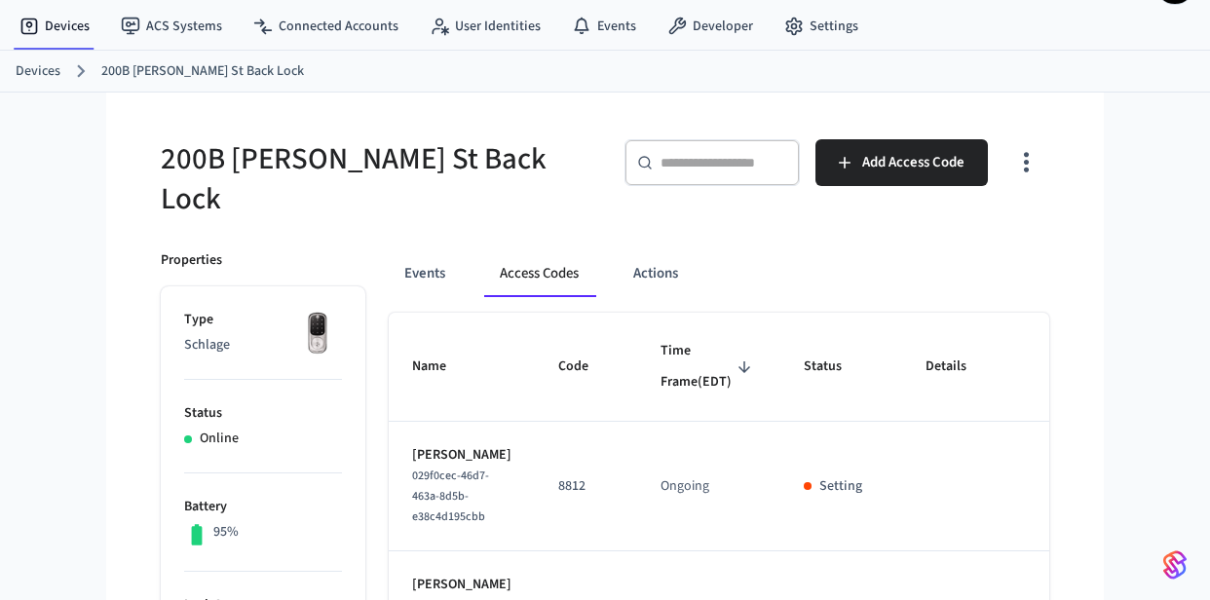
scroll to position [67, 0]
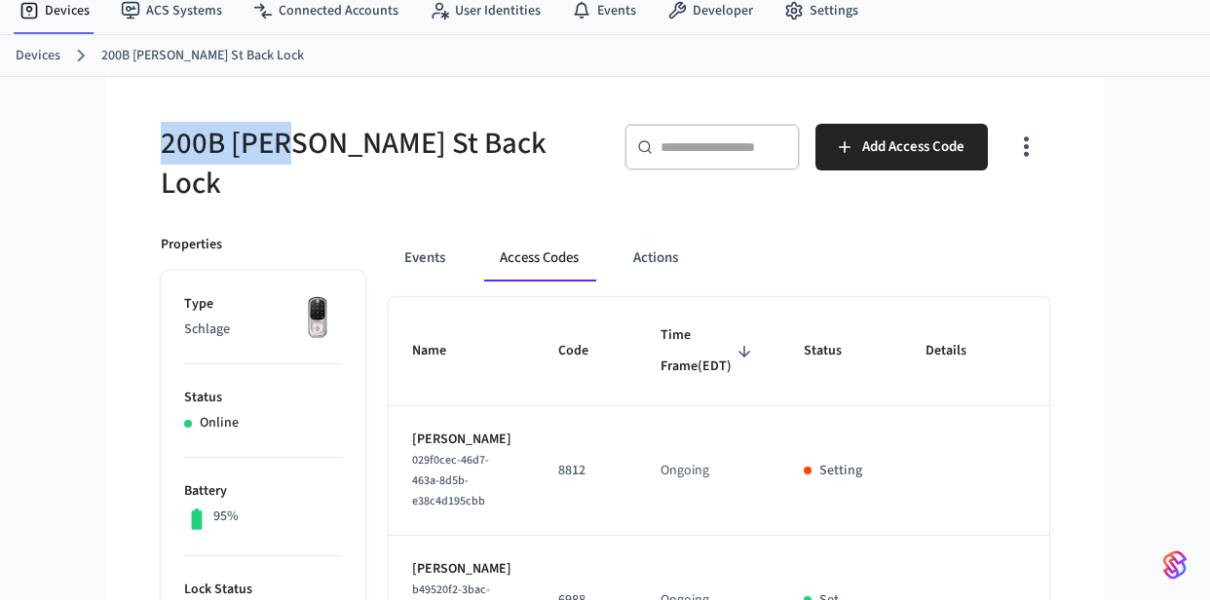
drag, startPoint x: 188, startPoint y: 143, endPoint x: 124, endPoint y: 135, distance: 64.8
copy h5 "200B Rein"
click at [59, 8] on link "Devices" at bounding box center [54, 10] width 101 height 35
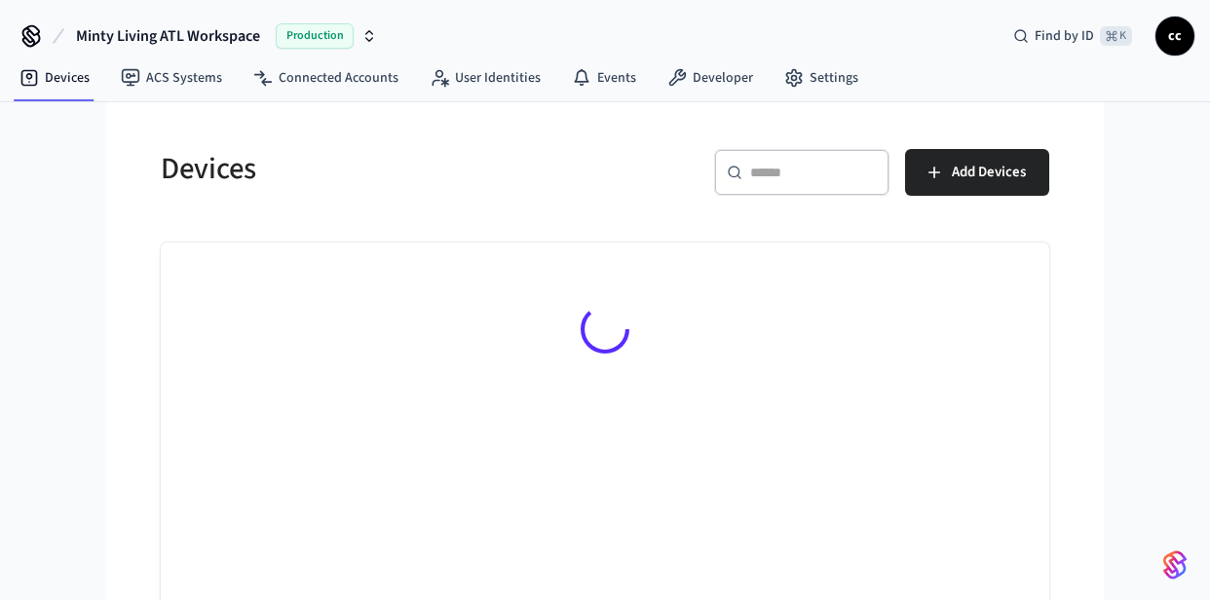
click at [760, 170] on input "text" at bounding box center [813, 172] width 127 height 19
paste input "*********"
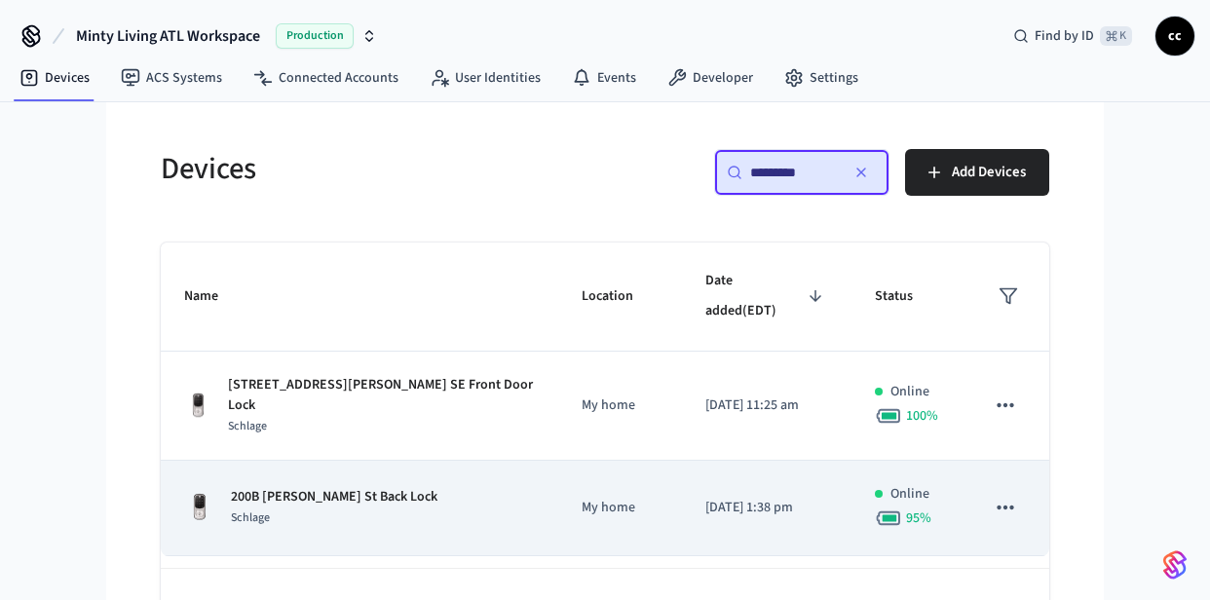
type input "*********"
click at [571, 481] on td "My home" at bounding box center [620, 508] width 124 height 95
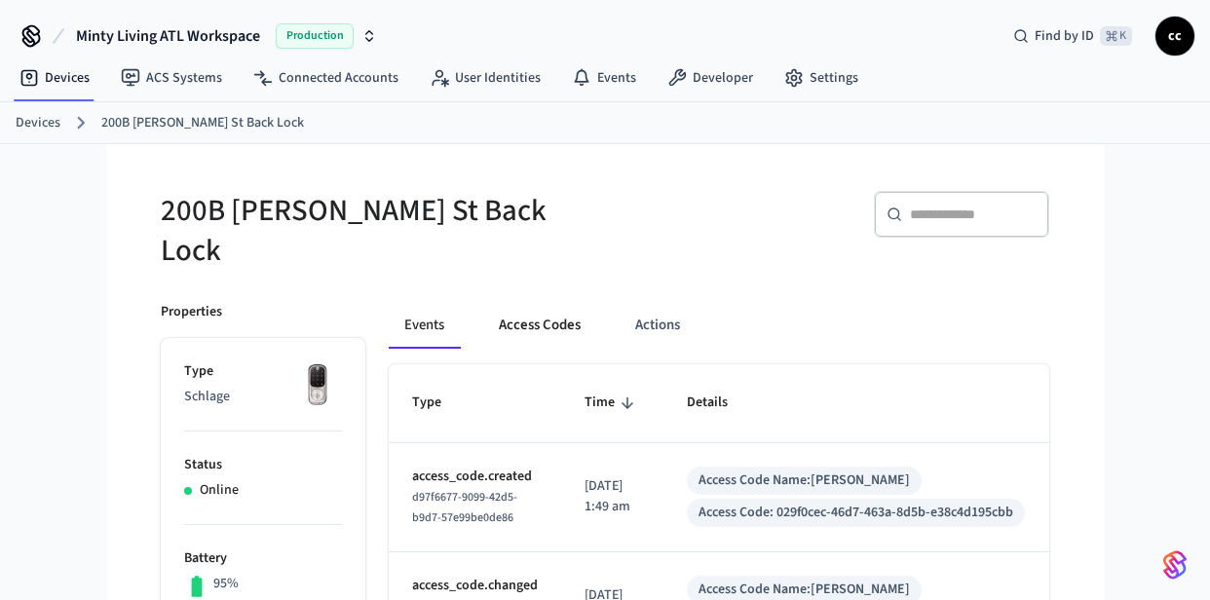
click at [568, 302] on button "Access Codes" at bounding box center [539, 325] width 113 height 47
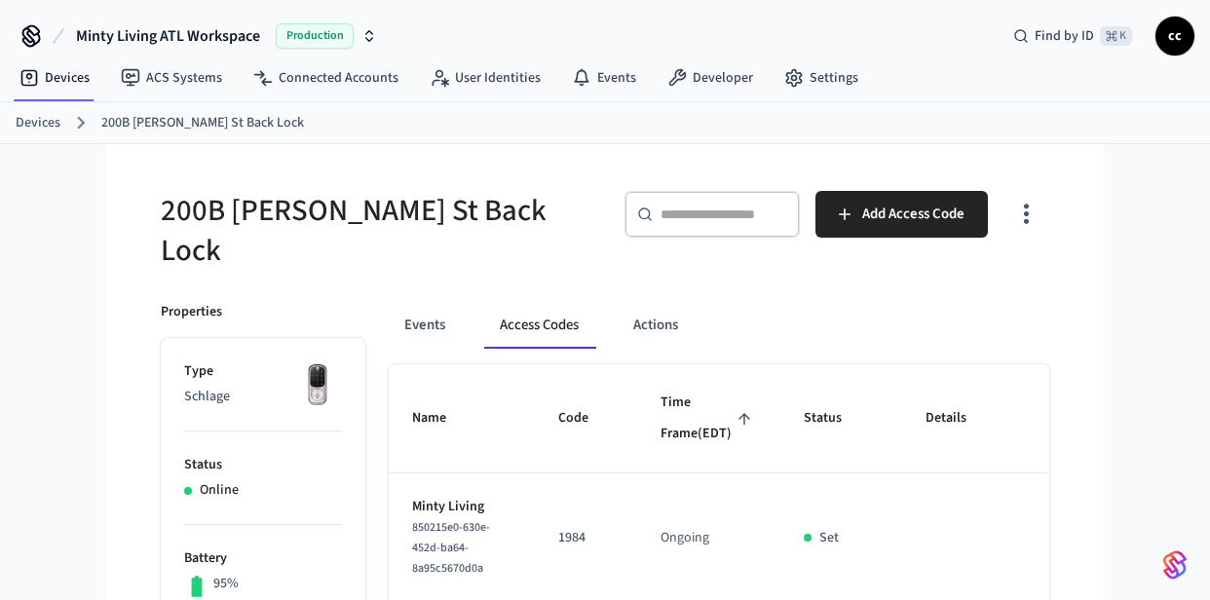
click at [672, 406] on span "Time Frame (EDT)" at bounding box center [709, 418] width 96 height 61
click at [63, 73] on link "Devices" at bounding box center [54, 77] width 101 height 35
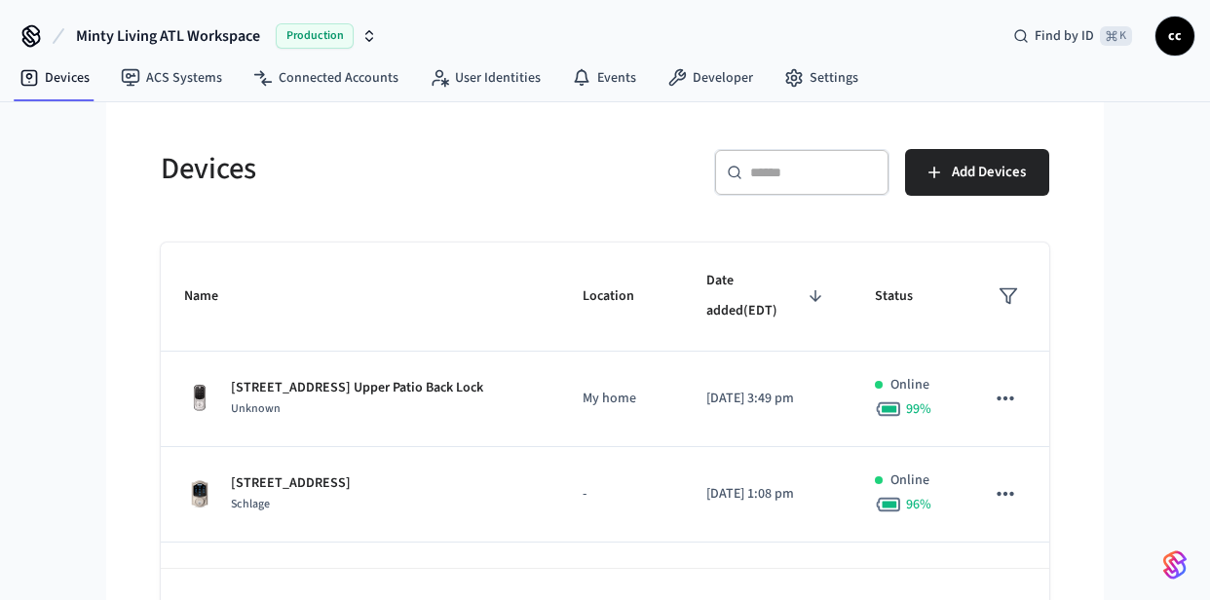
click at [832, 162] on div "​ ​" at bounding box center [801, 172] width 175 height 47
paste input "*********"
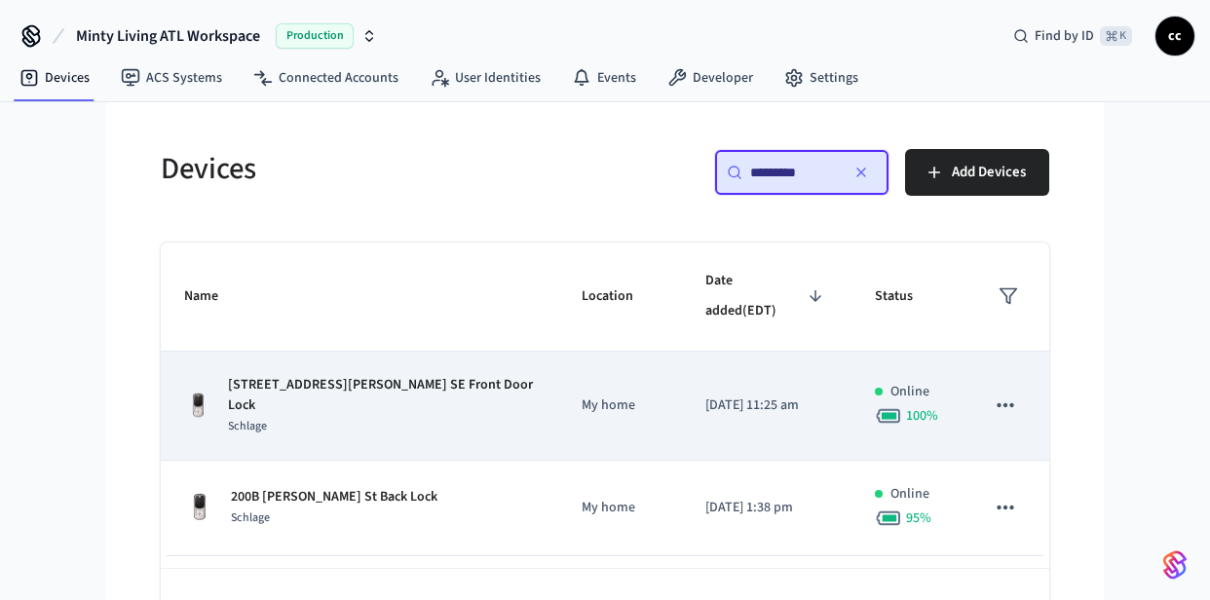
type input "*********"
click at [428, 375] on p "200B Reinhardt St SE Front Door Lock" at bounding box center [381, 395] width 307 height 41
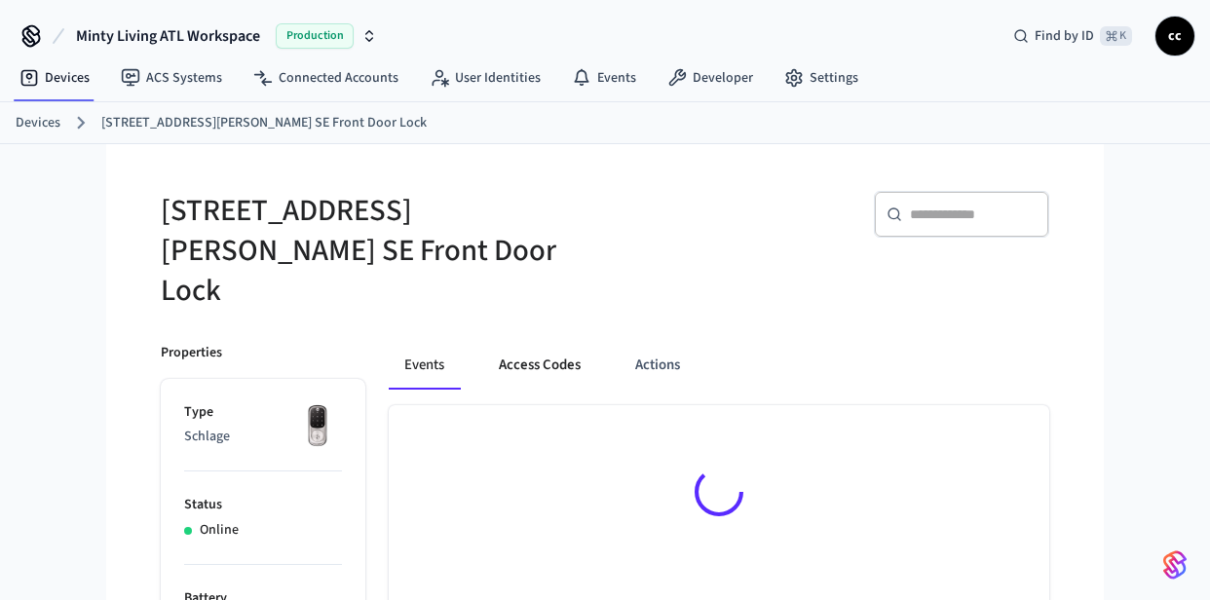
click at [549, 343] on button "Access Codes" at bounding box center [539, 366] width 113 height 47
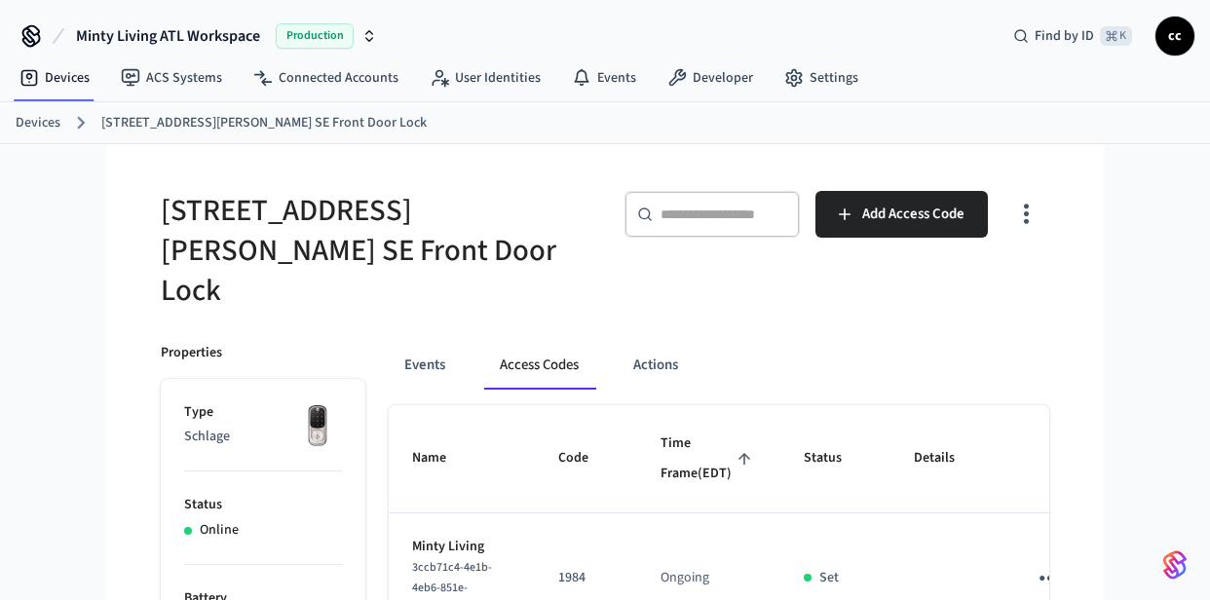
click at [675, 429] on span "Time Frame (EDT)" at bounding box center [709, 459] width 96 height 61
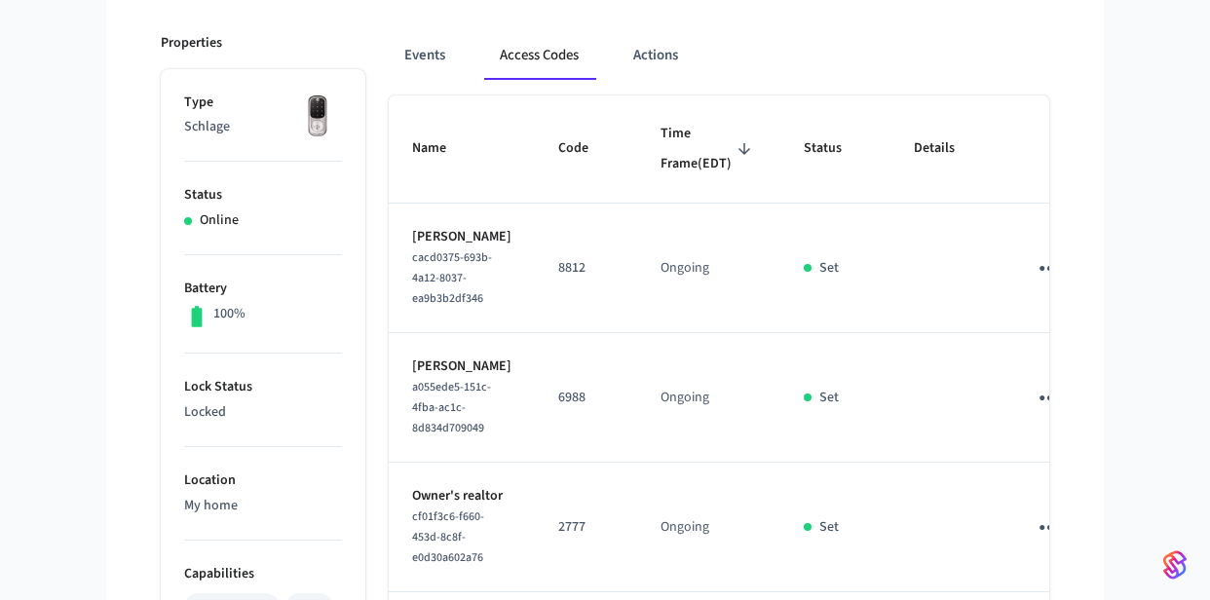
scroll to position [313, 0]
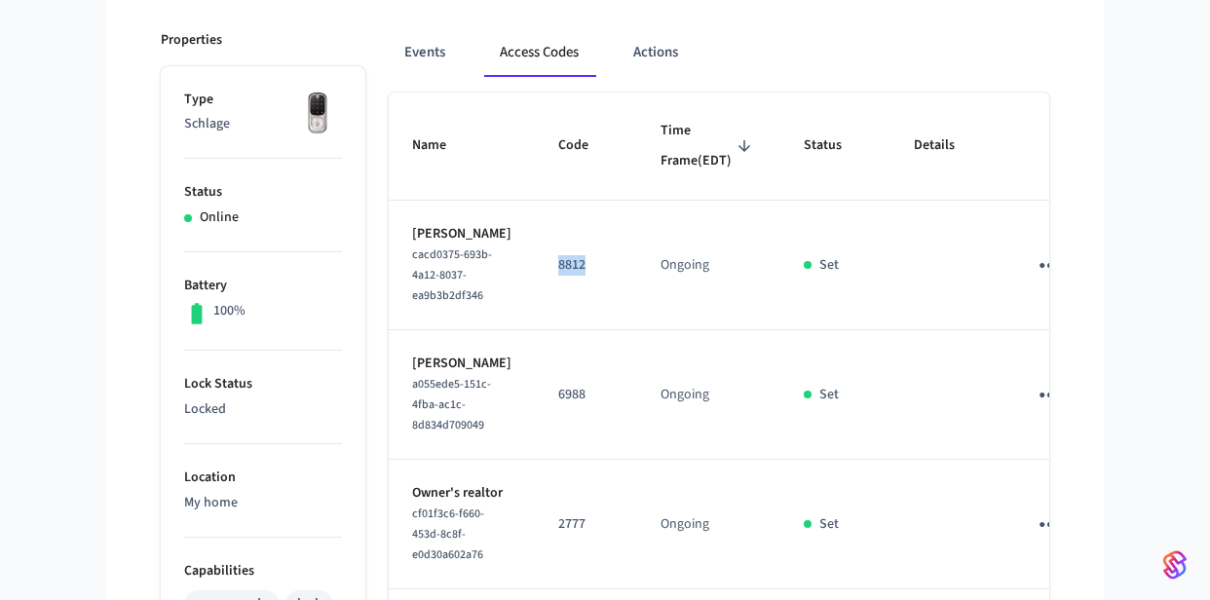
drag, startPoint x: 556, startPoint y: 276, endPoint x: 528, endPoint y: 281, distance: 28.7
click at [535, 281] on td "8812" at bounding box center [586, 266] width 102 height 130
copy p "8812"
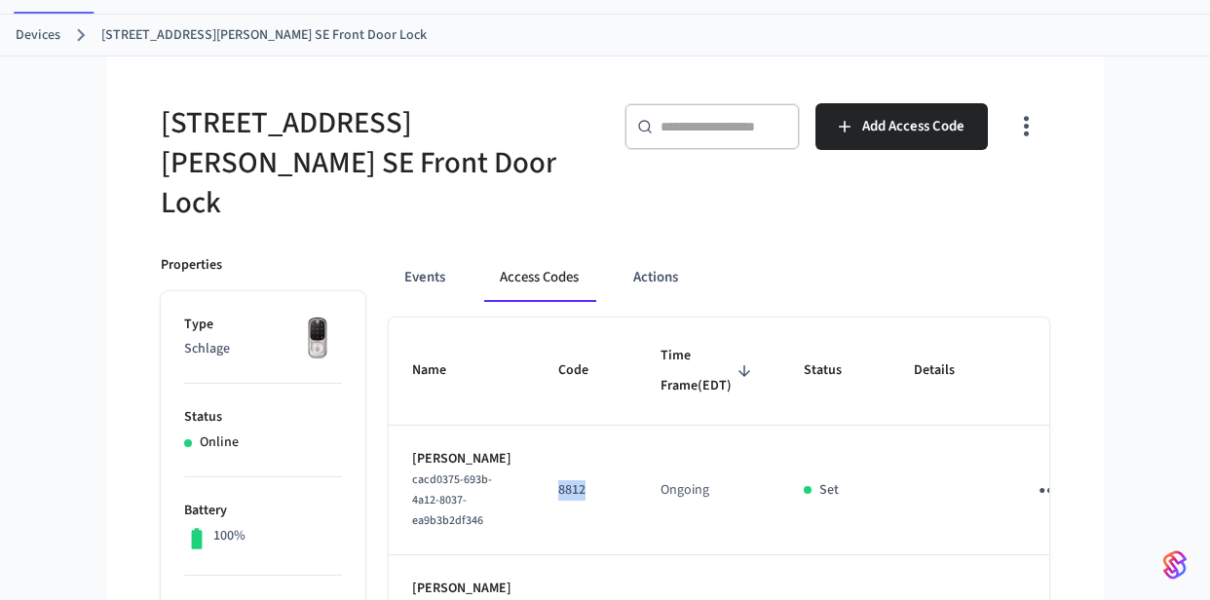
scroll to position [196, 0]
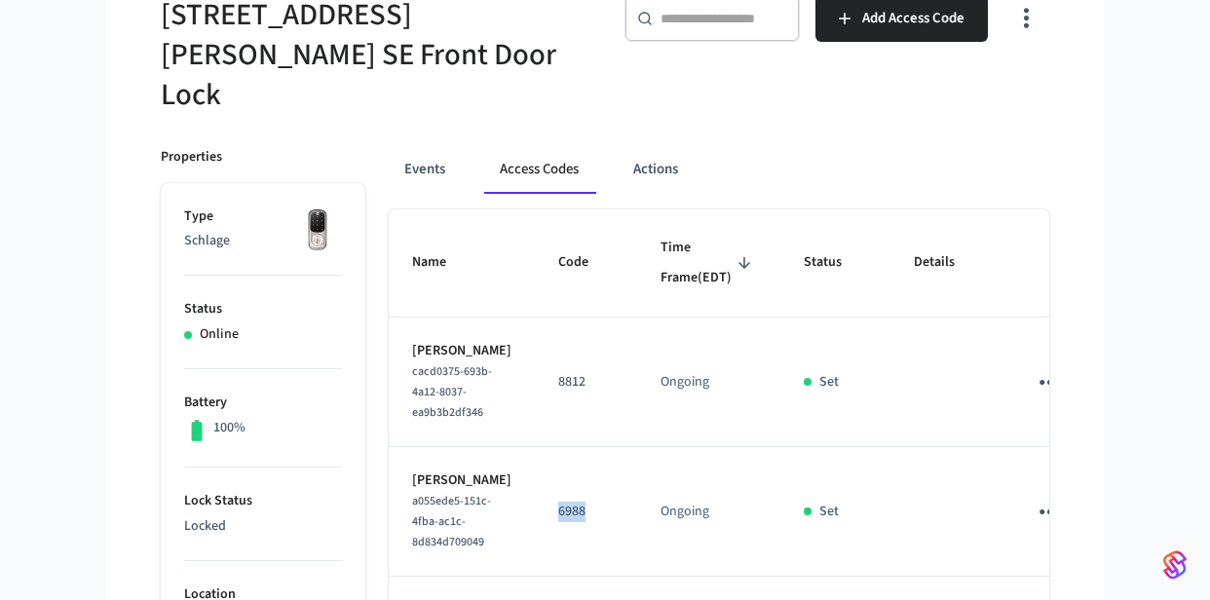
drag, startPoint x: 556, startPoint y: 570, endPoint x: 512, endPoint y: 565, distance: 44.1
click at [535, 565] on td "6988" at bounding box center [586, 512] width 102 height 130
copy p "6988"
click at [637, 345] on td "Ongoing" at bounding box center [708, 383] width 143 height 130
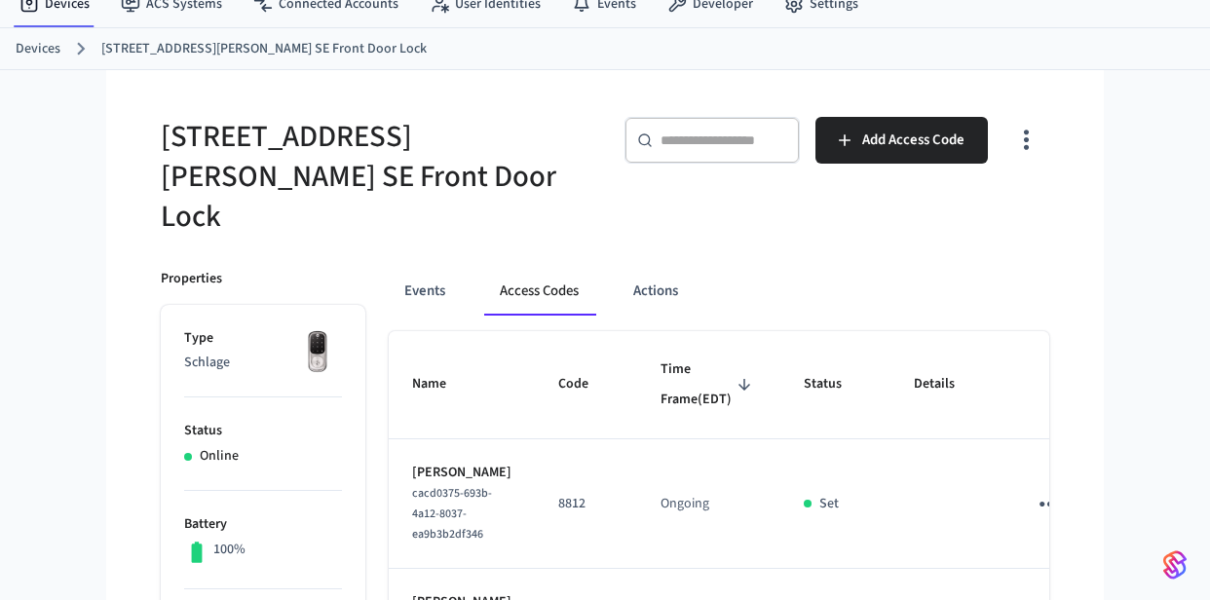
scroll to position [3, 0]
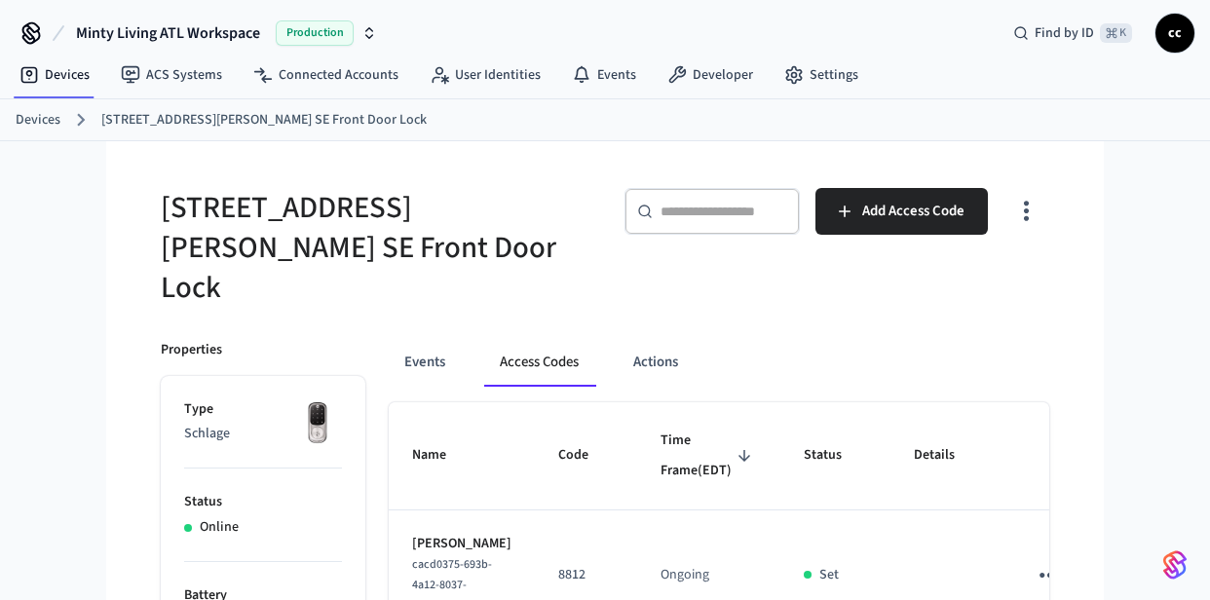
drag, startPoint x: 322, startPoint y: 176, endPoint x: 157, endPoint y: 197, distance: 165.9
click at [151, 197] on div "200B Reinhardt St SE Front Door Lock" at bounding box center [365, 236] width 456 height 143
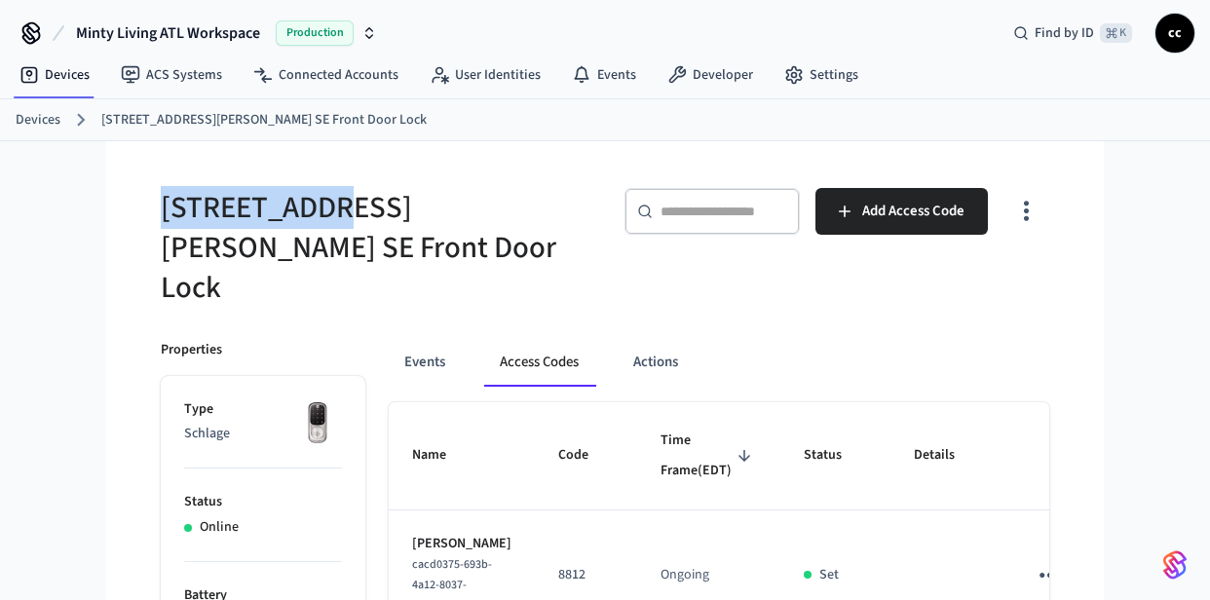
drag, startPoint x: 328, startPoint y: 213, endPoint x: 153, endPoint y: 206, distance: 175.5
click at [153, 206] on div "200B Reinhardt St SE Front Door Lock" at bounding box center [365, 236] width 456 height 143
copy h5 "200B Reinhar"
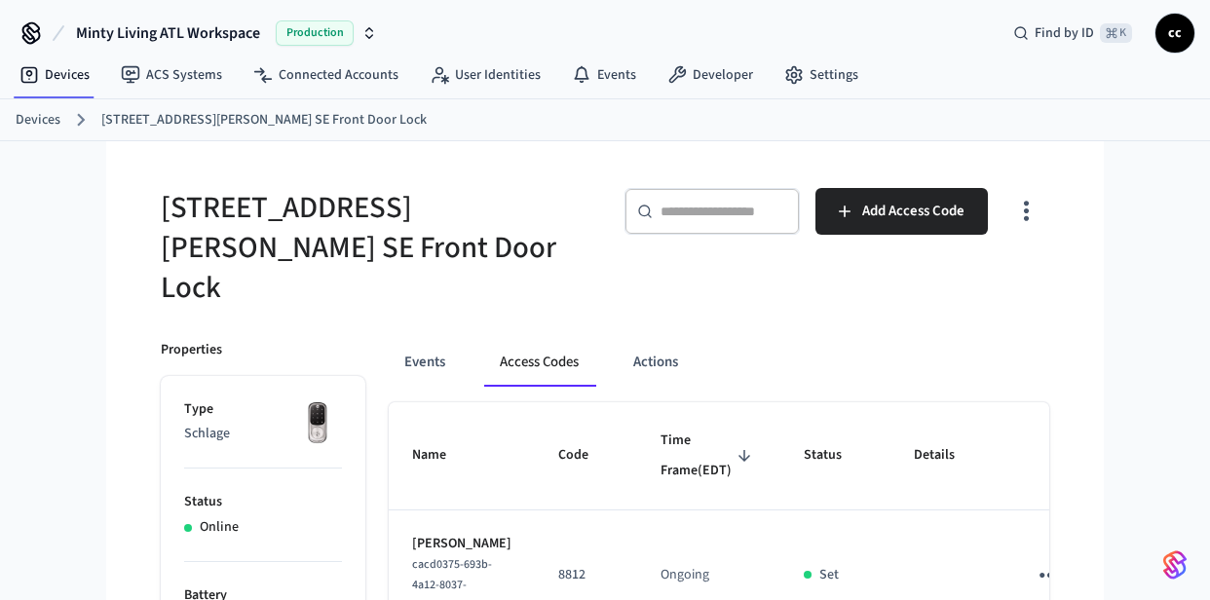
click at [40, 54] on nav "Devices ACS Systems Connected Accounts User Identities Events Developer Settings" at bounding box center [439, 76] width 870 height 45
click at [54, 70] on link "Devices" at bounding box center [54, 74] width 101 height 35
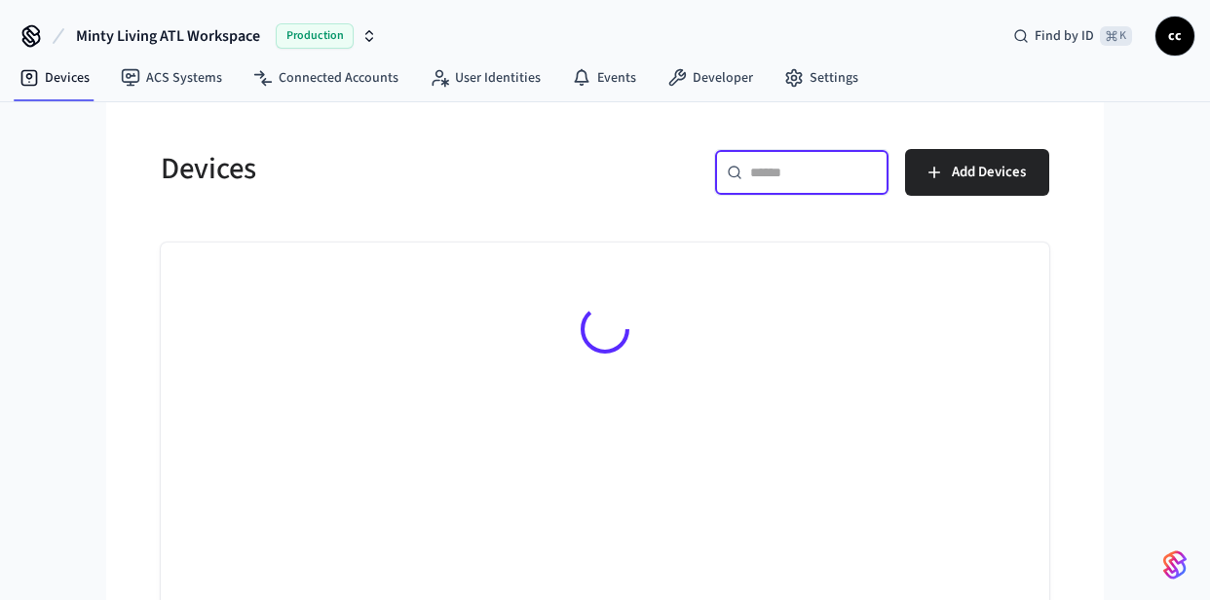
click at [818, 176] on input "text" at bounding box center [813, 172] width 127 height 19
paste input "**********"
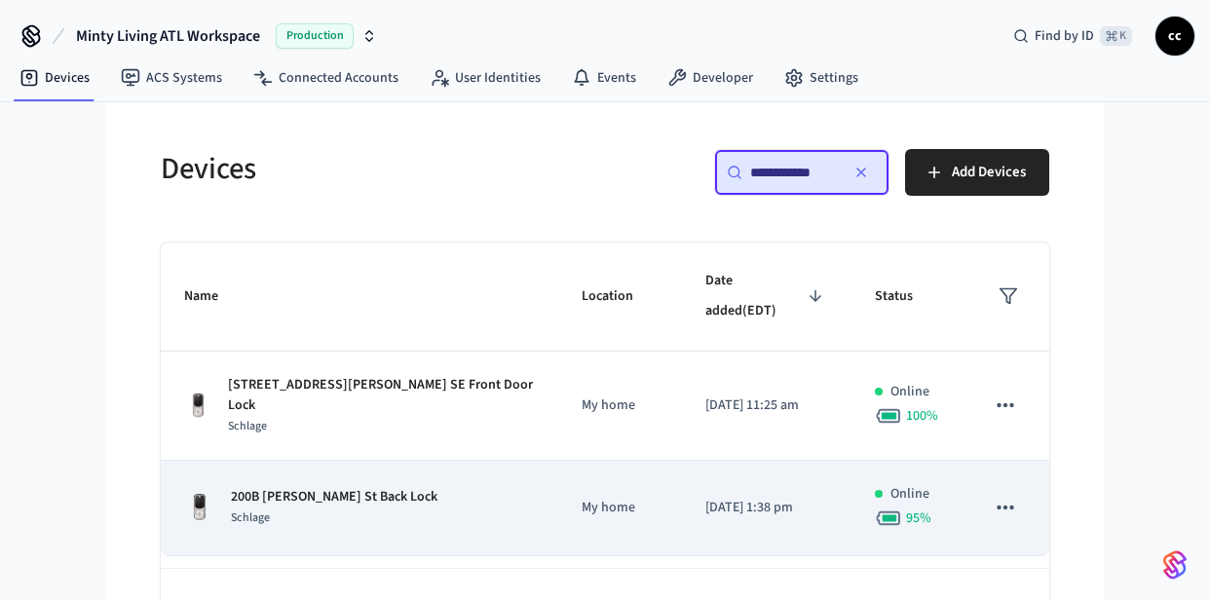
type input "**********"
click at [682, 461] on td "[DATE] 1:38 pm" at bounding box center [767, 508] width 170 height 95
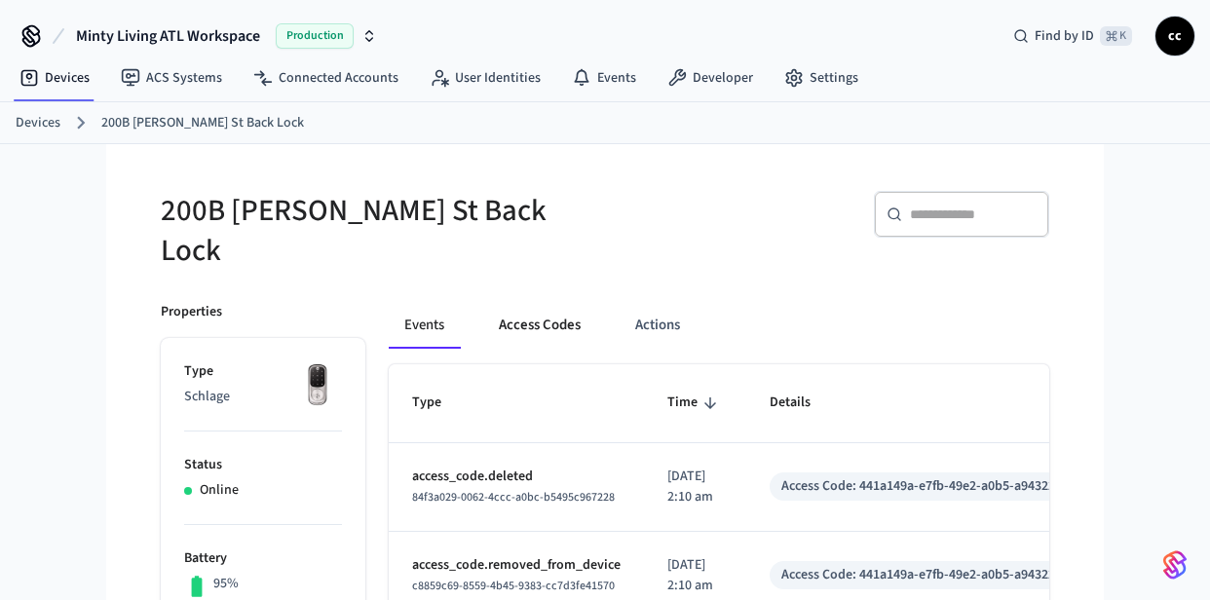
click at [529, 306] on button "Access Codes" at bounding box center [539, 325] width 113 height 47
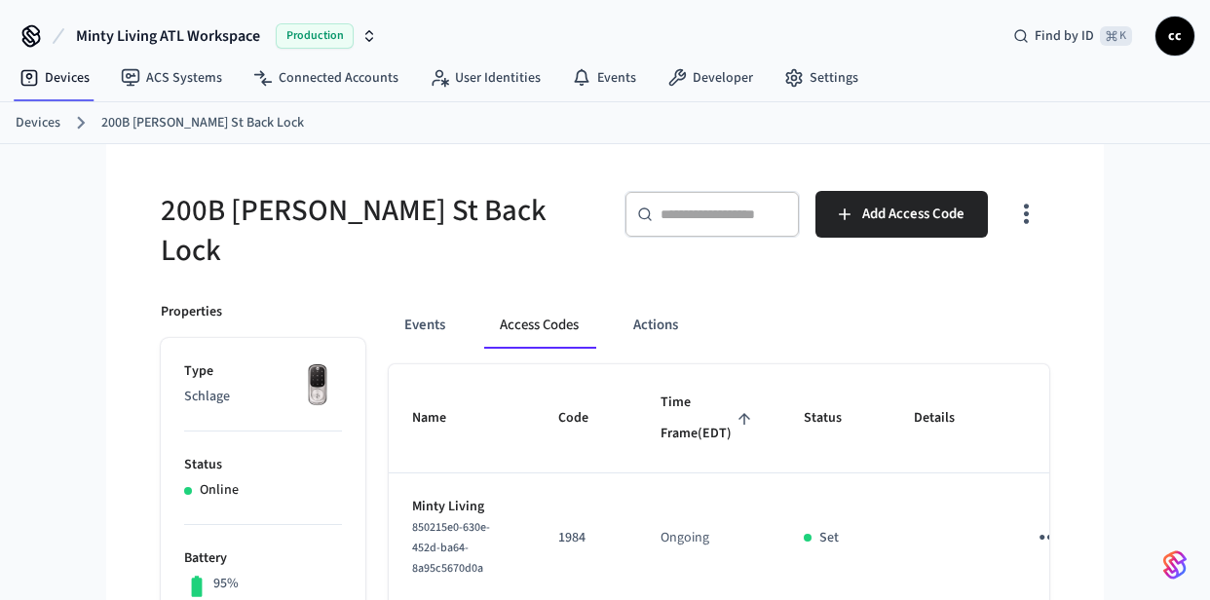
click at [667, 394] on span "Time Frame (EDT)" at bounding box center [709, 418] width 96 height 61
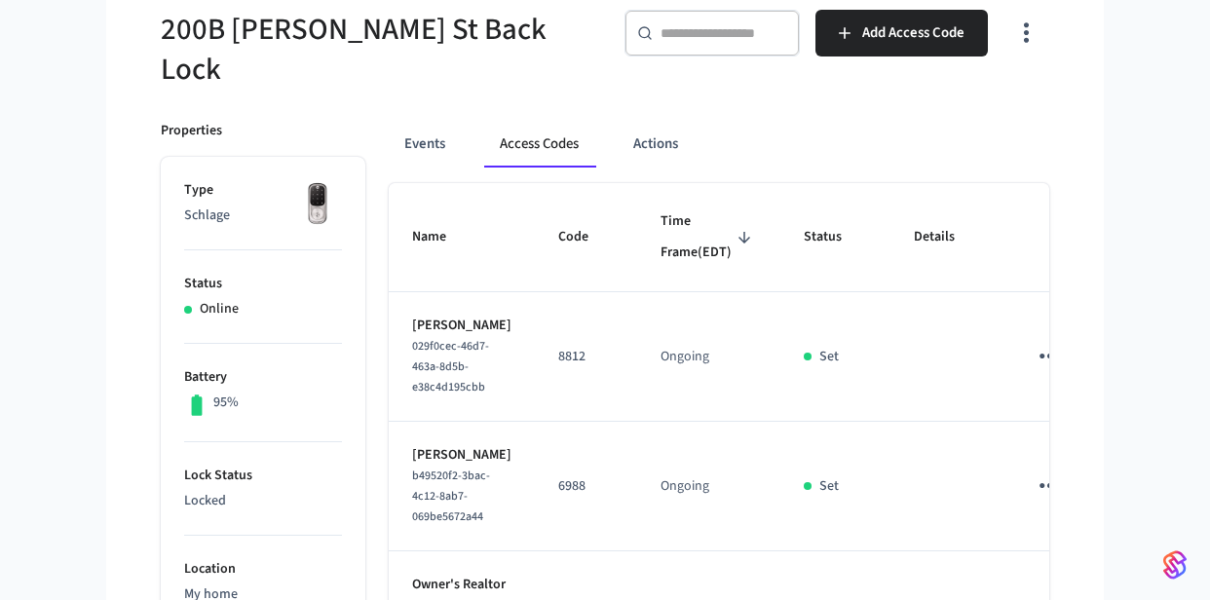
scroll to position [0, 37]
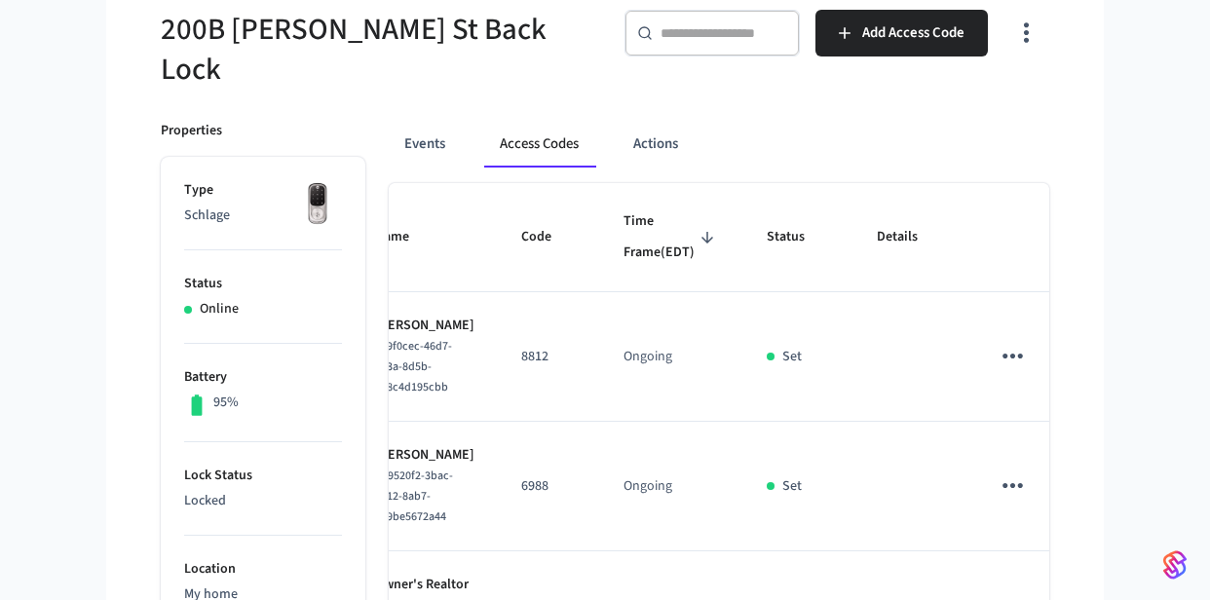
click at [660, 422] on td "Ongoing" at bounding box center [671, 357] width 143 height 130
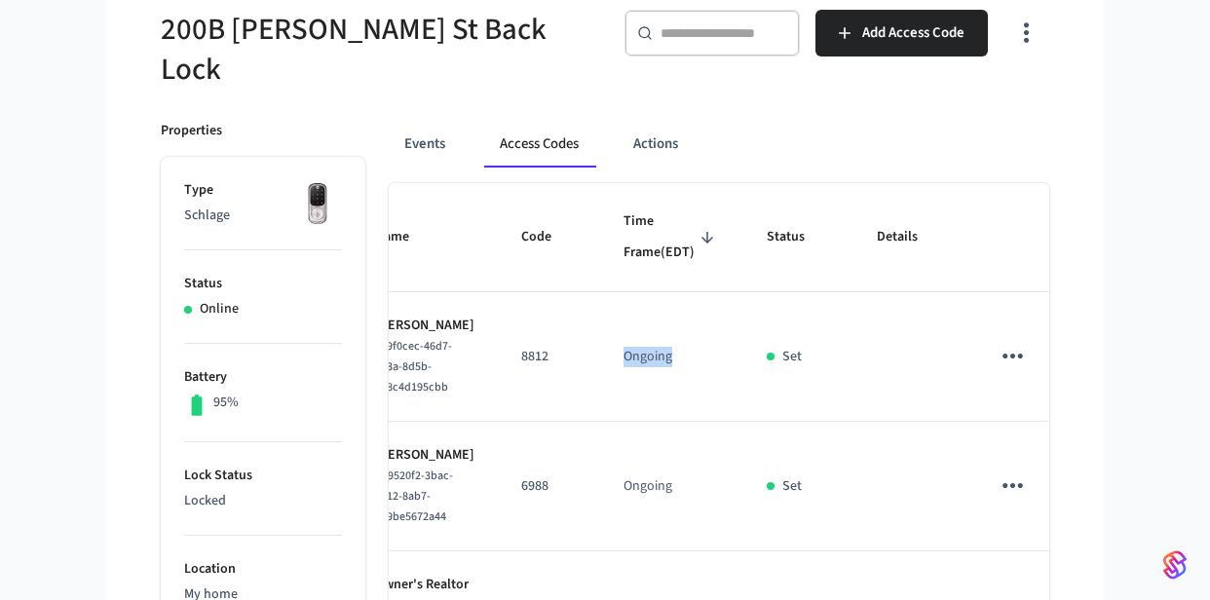
click at [660, 422] on td "Ongoing" at bounding box center [671, 357] width 143 height 130
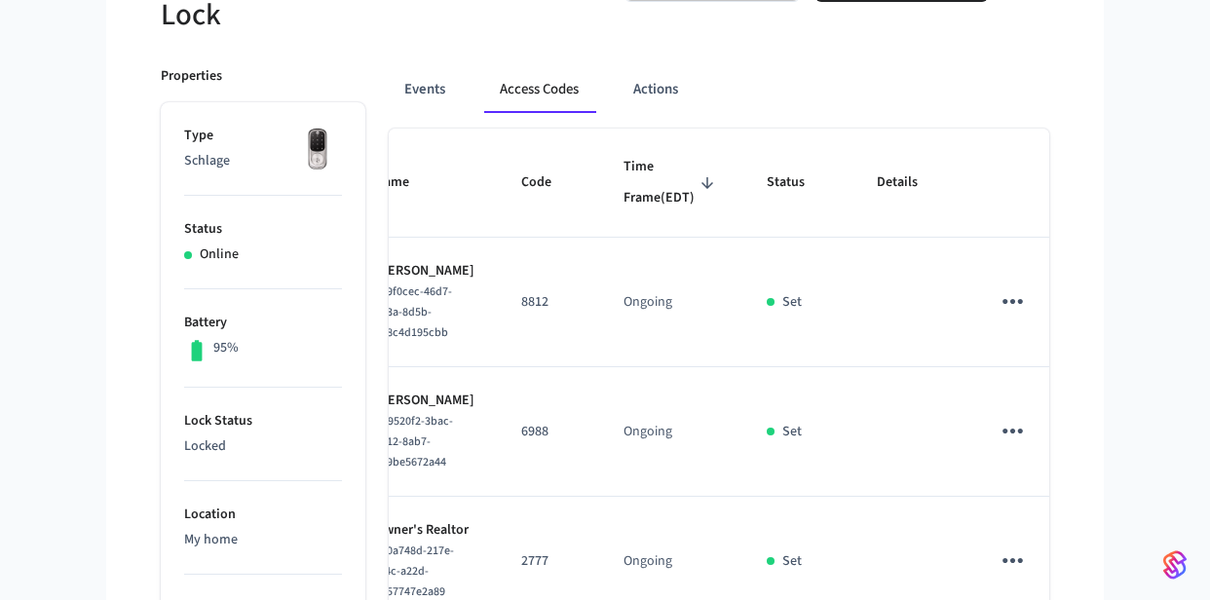
click at [658, 465] on tbody "Daszia Moore 029f0cec-46d7-463a-8d5b-e38c4d195cbb 8812 Ongoing Set Jacob LeBas …" at bounding box center [733, 497] width 762 height 518
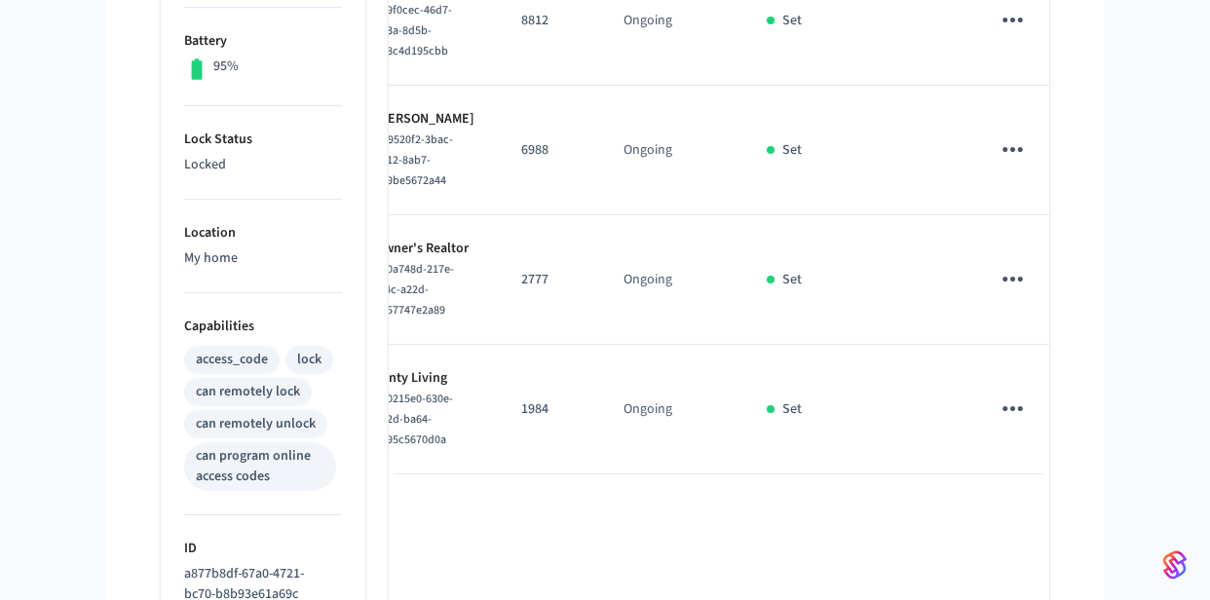
click at [655, 345] on td "Ongoing" at bounding box center [671, 280] width 143 height 130
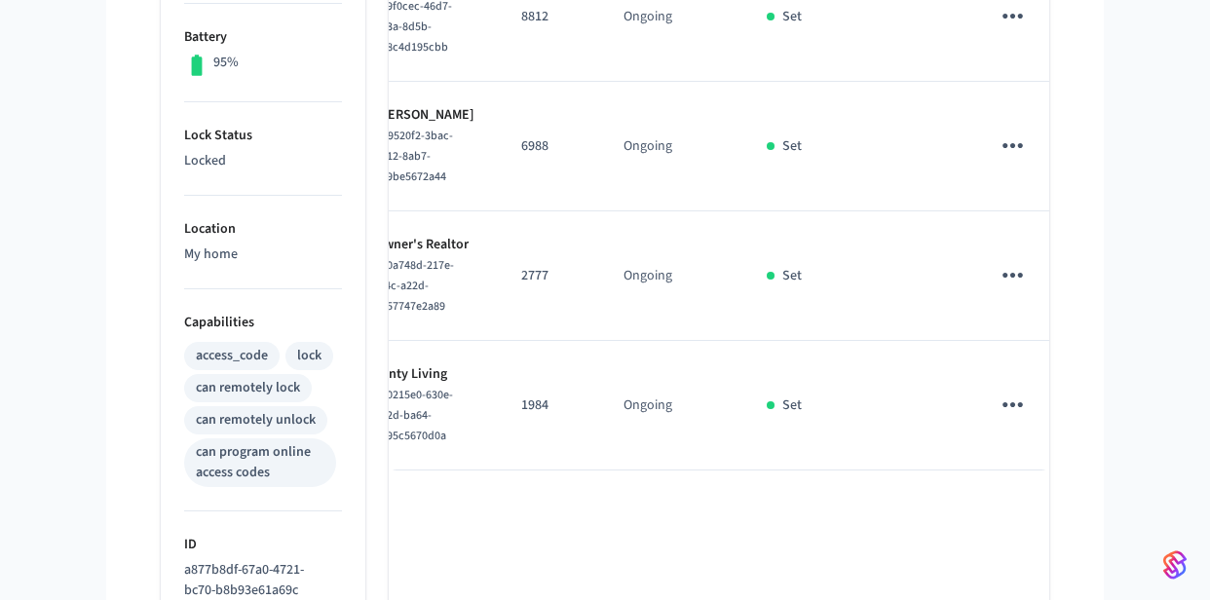
drag, startPoint x: 900, startPoint y: 232, endPoint x: 827, endPoint y: 177, distance: 91.2
click at [900, 211] on td "sticky table" at bounding box center [909, 147] width 113 height 130
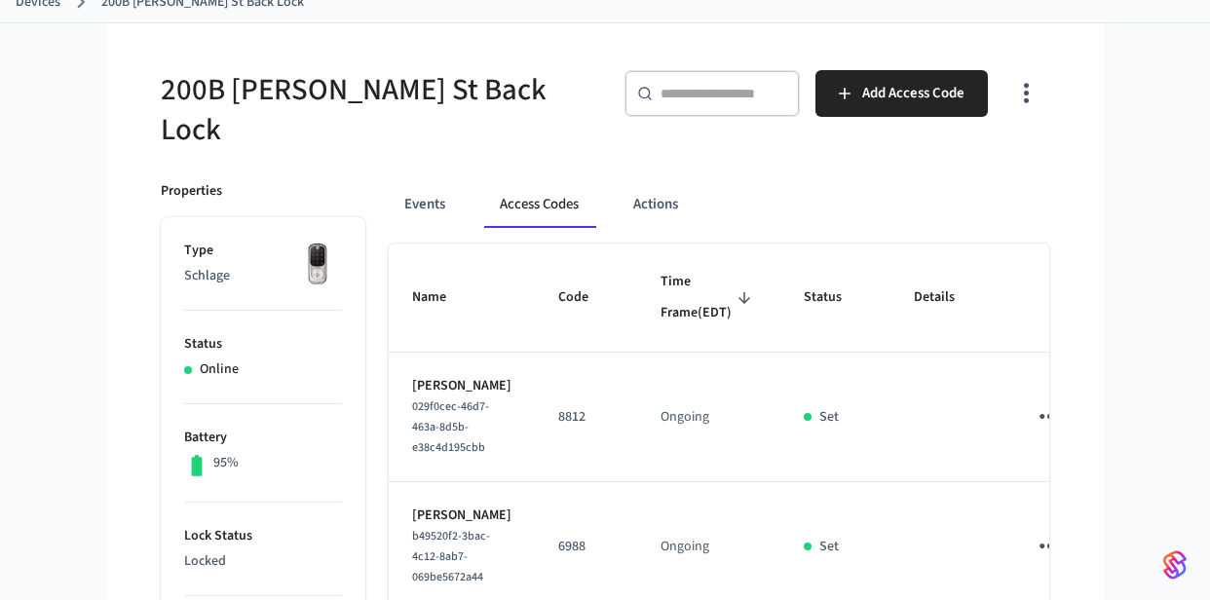
scroll to position [0, 0]
